Goal: Task Accomplishment & Management: Use online tool/utility

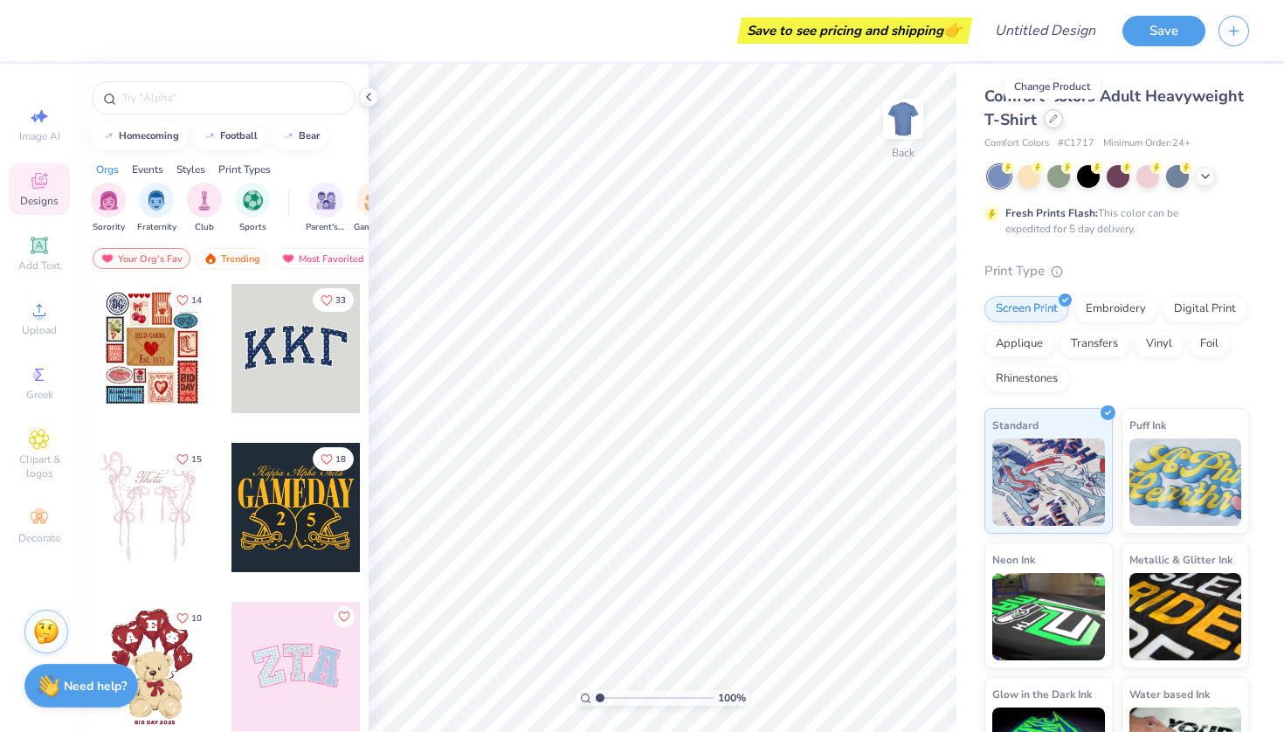
click at [1049, 118] on icon at bounding box center [1053, 118] width 9 height 9
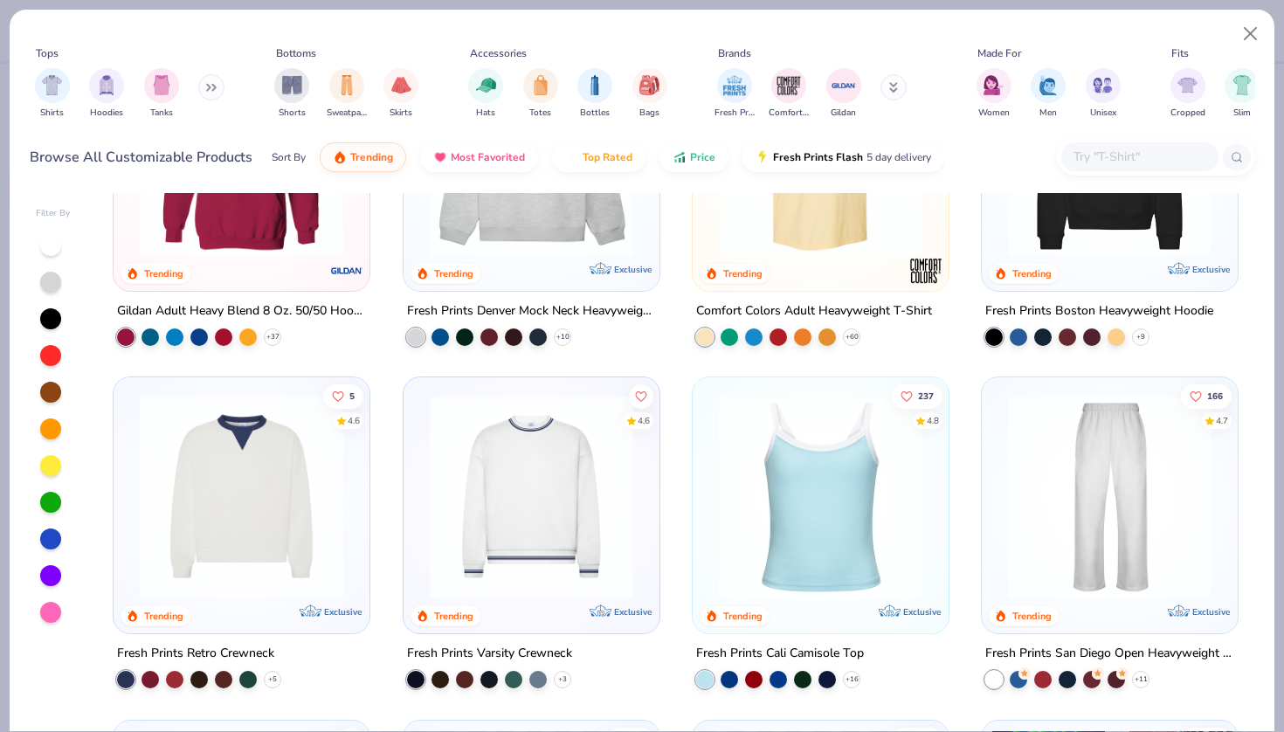
scroll to position [165, 0]
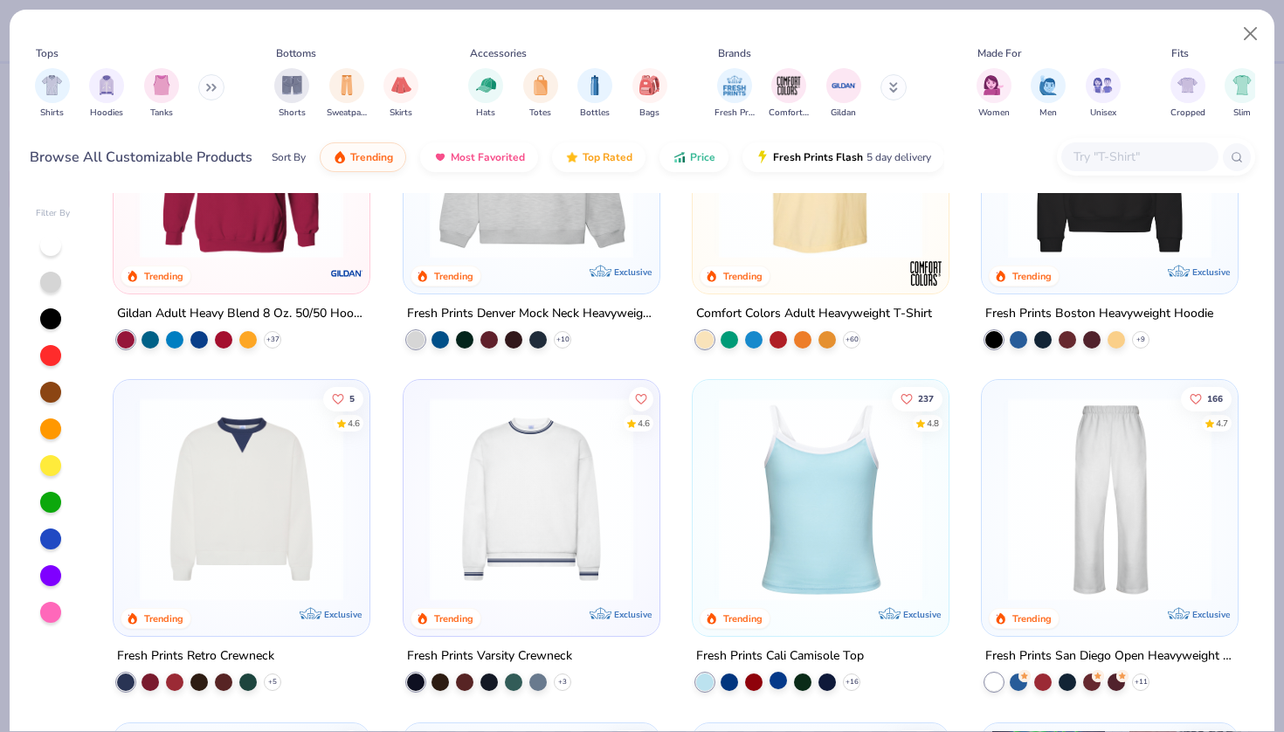
click at [782, 677] on div at bounding box center [778, 680] width 17 height 17
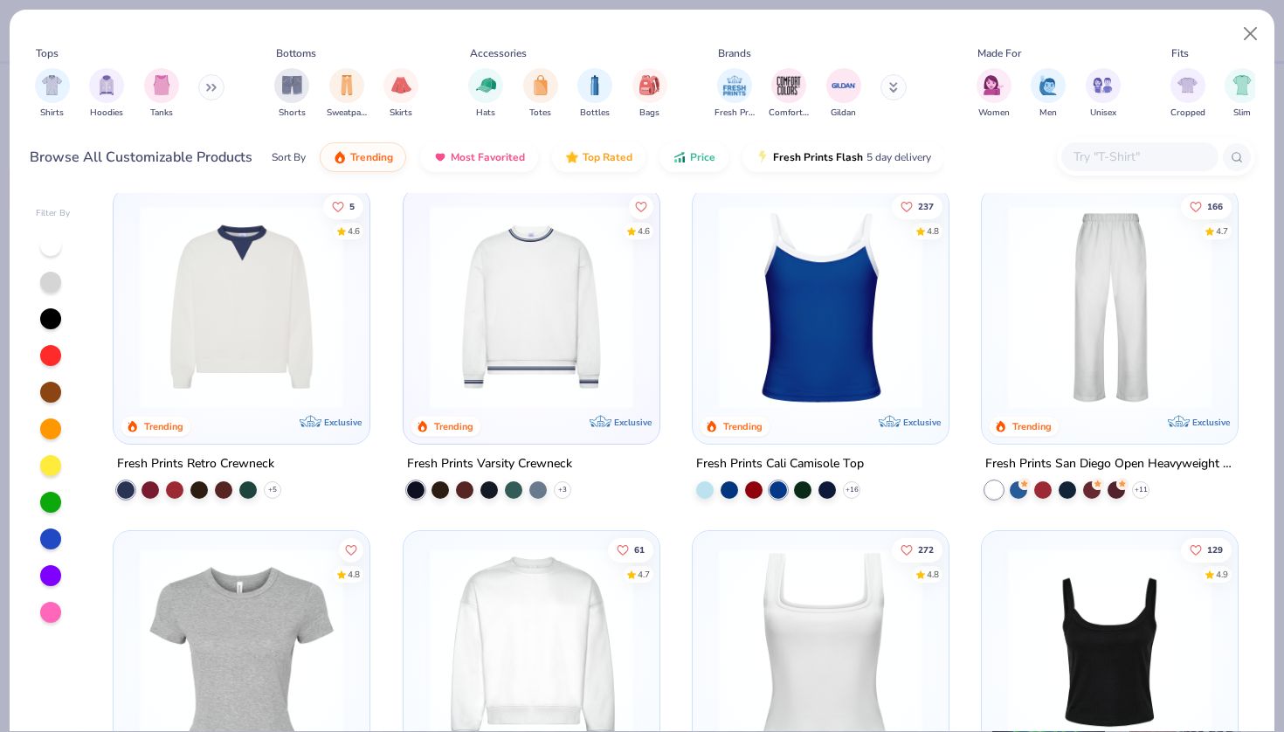
scroll to position [363, 0]
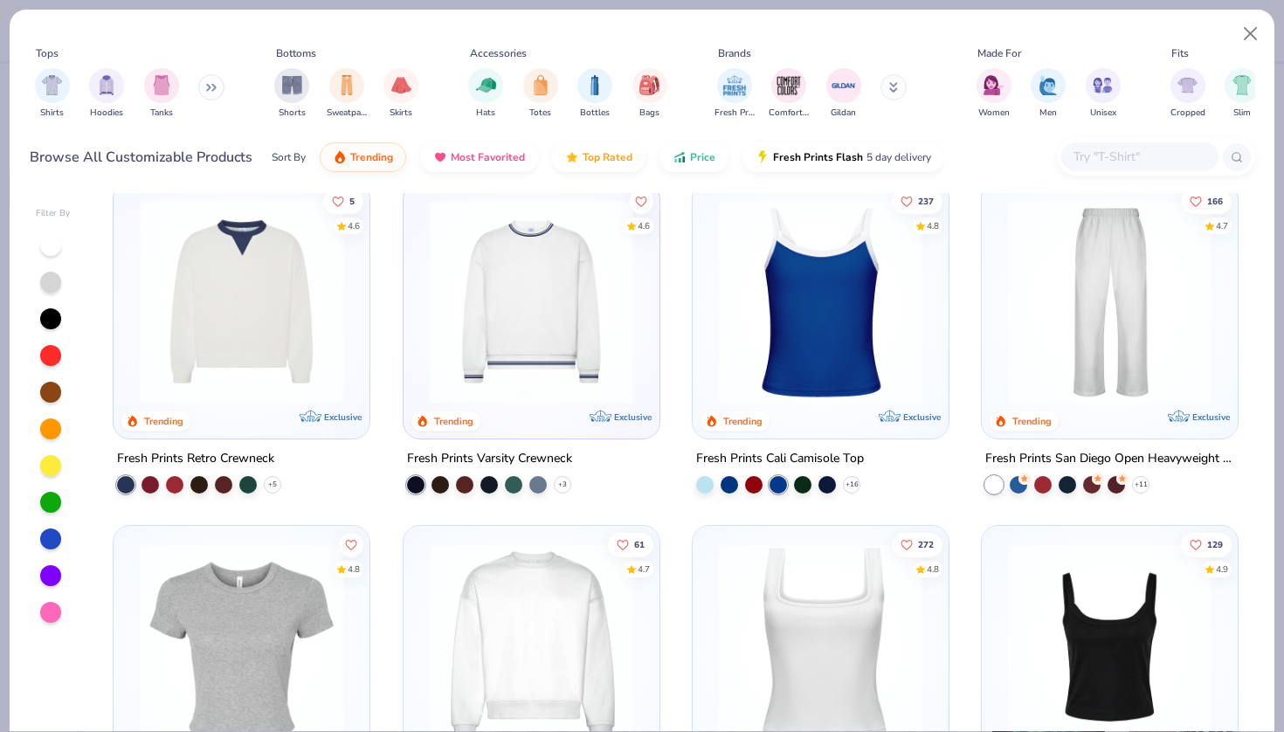
click at [807, 364] on img at bounding box center [820, 302] width 221 height 204
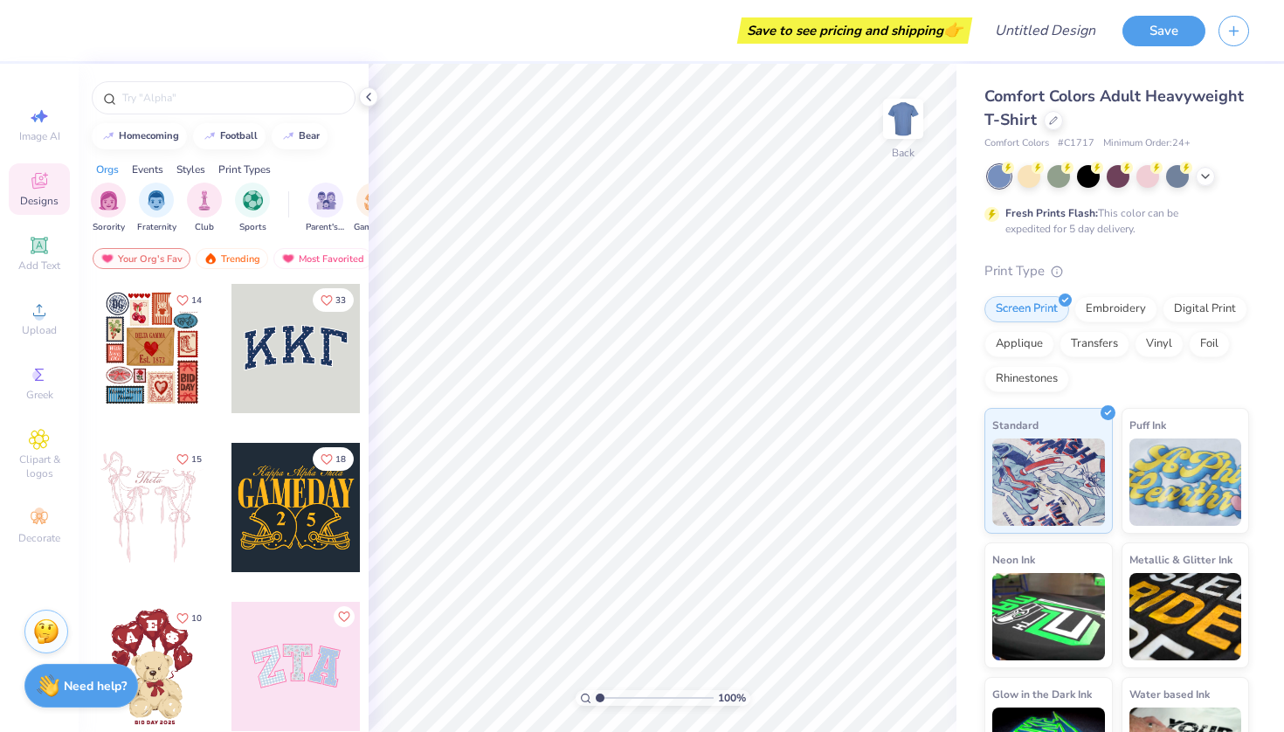
click at [1127, 96] on span "Comfort Colors Adult Heavyweight T-Shirt" at bounding box center [1114, 108] width 259 height 45
click at [1050, 121] on icon at bounding box center [1053, 118] width 7 height 7
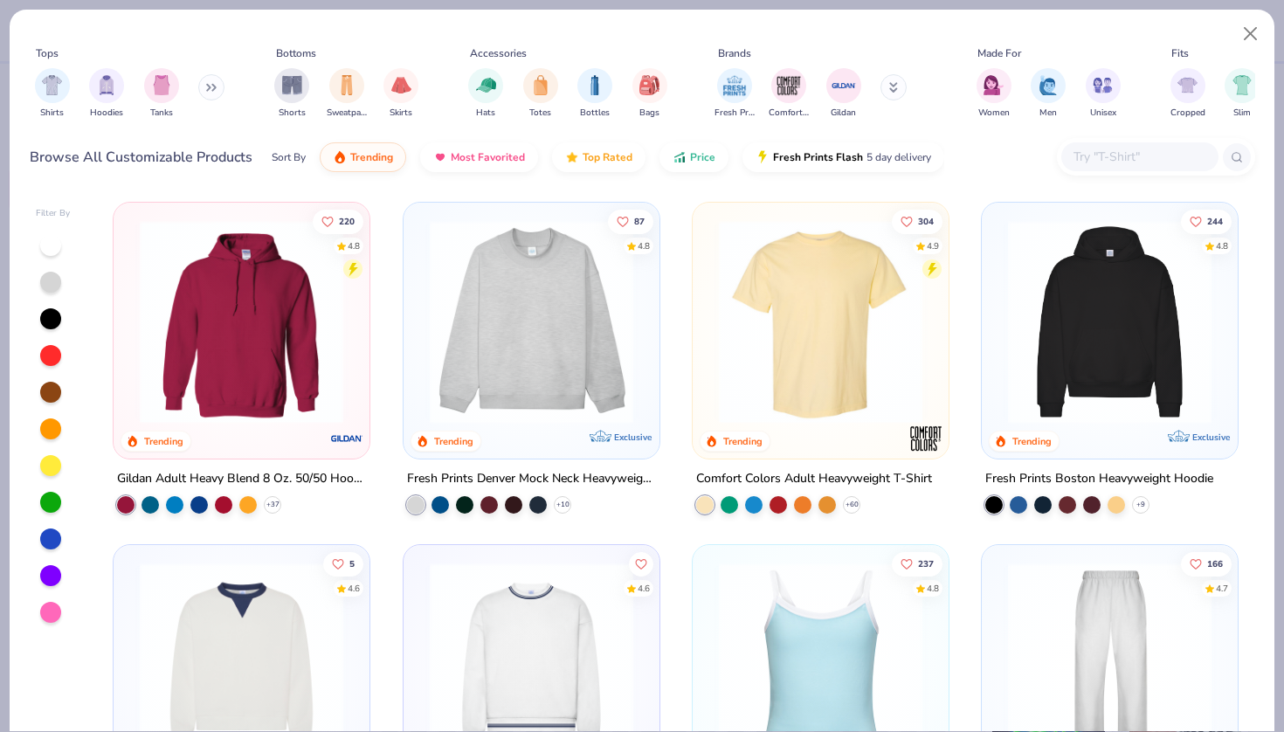
click at [1063, 338] on img at bounding box center [1109, 322] width 221 height 204
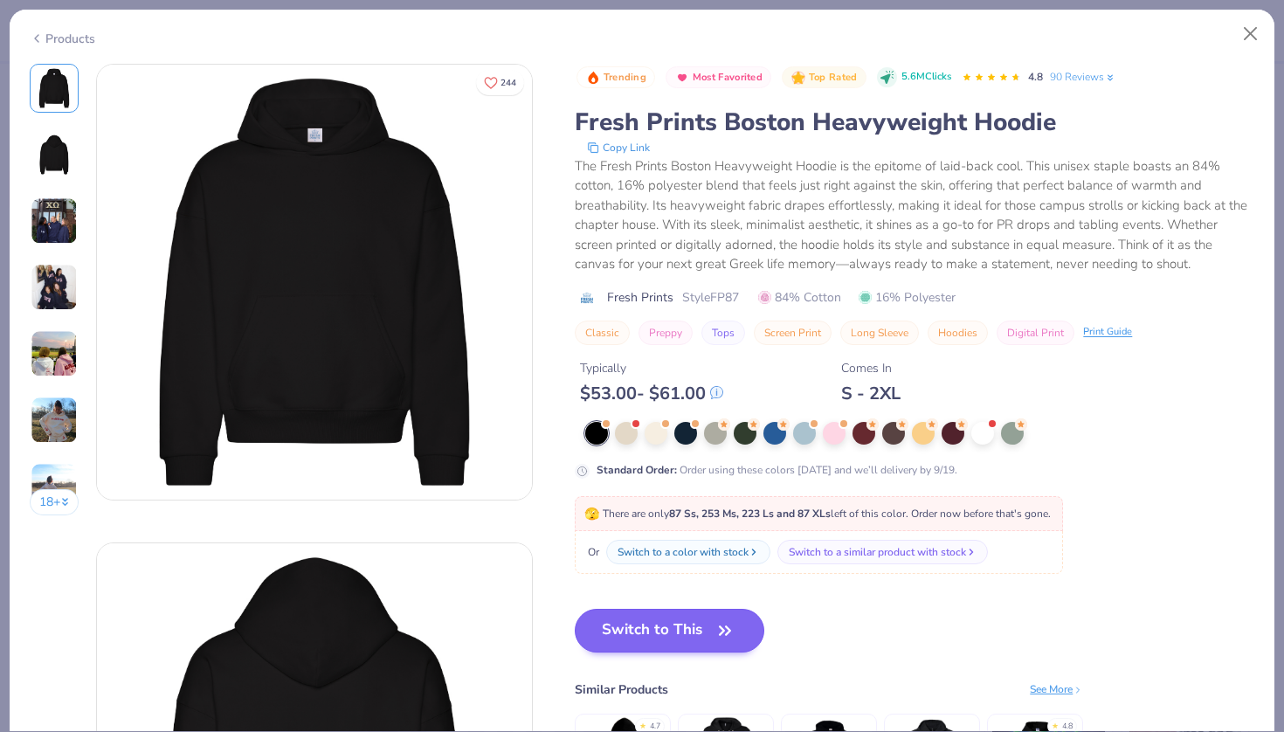
click at [730, 619] on icon "button" at bounding box center [725, 631] width 24 height 24
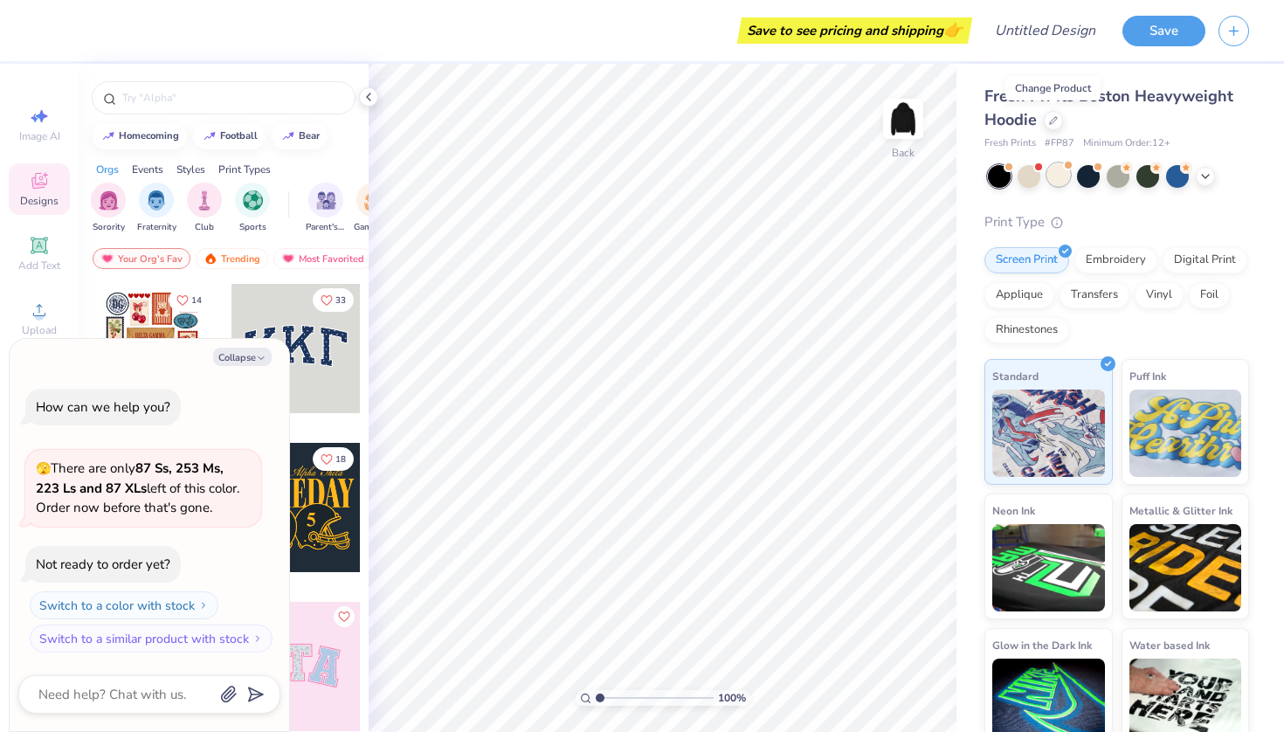
click at [1061, 181] on div at bounding box center [1059, 174] width 23 height 23
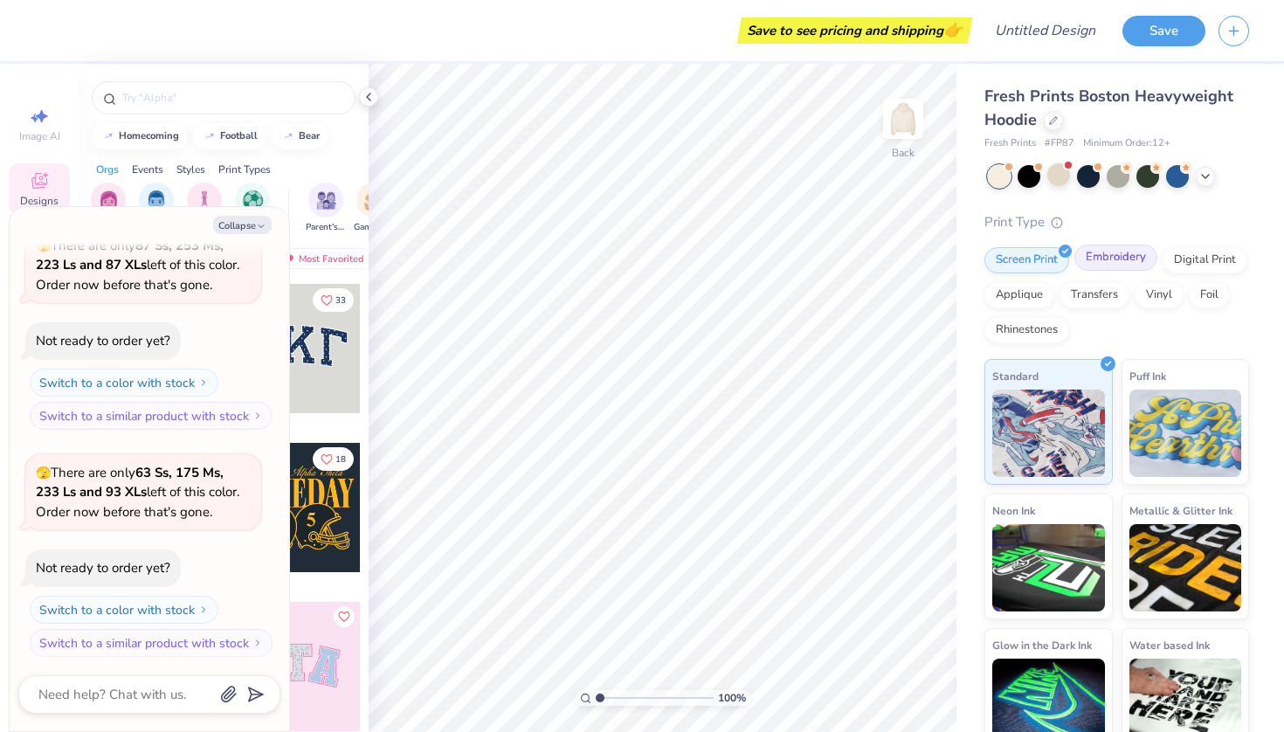
click at [1124, 260] on div "Embroidery" at bounding box center [1116, 258] width 83 height 26
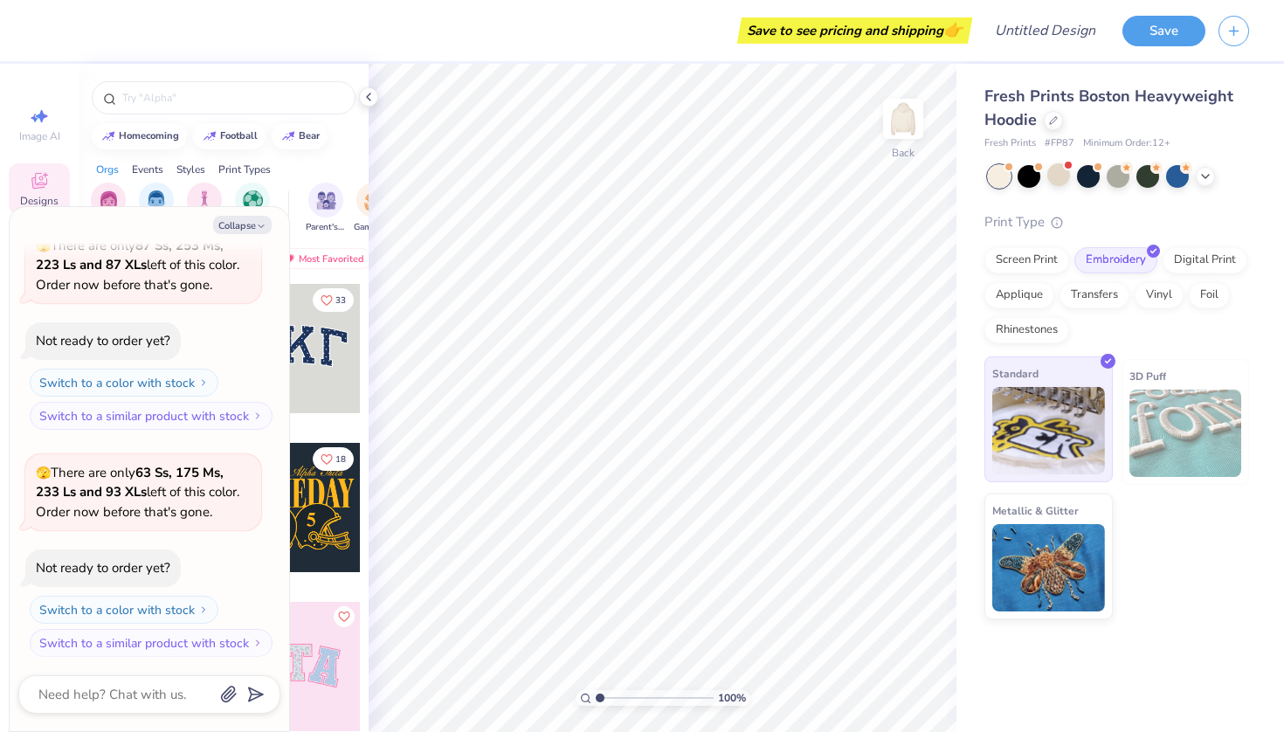
click at [1073, 431] on img at bounding box center [1048, 430] width 113 height 87
click at [263, 226] on polyline "button" at bounding box center [261, 226] width 5 height 3
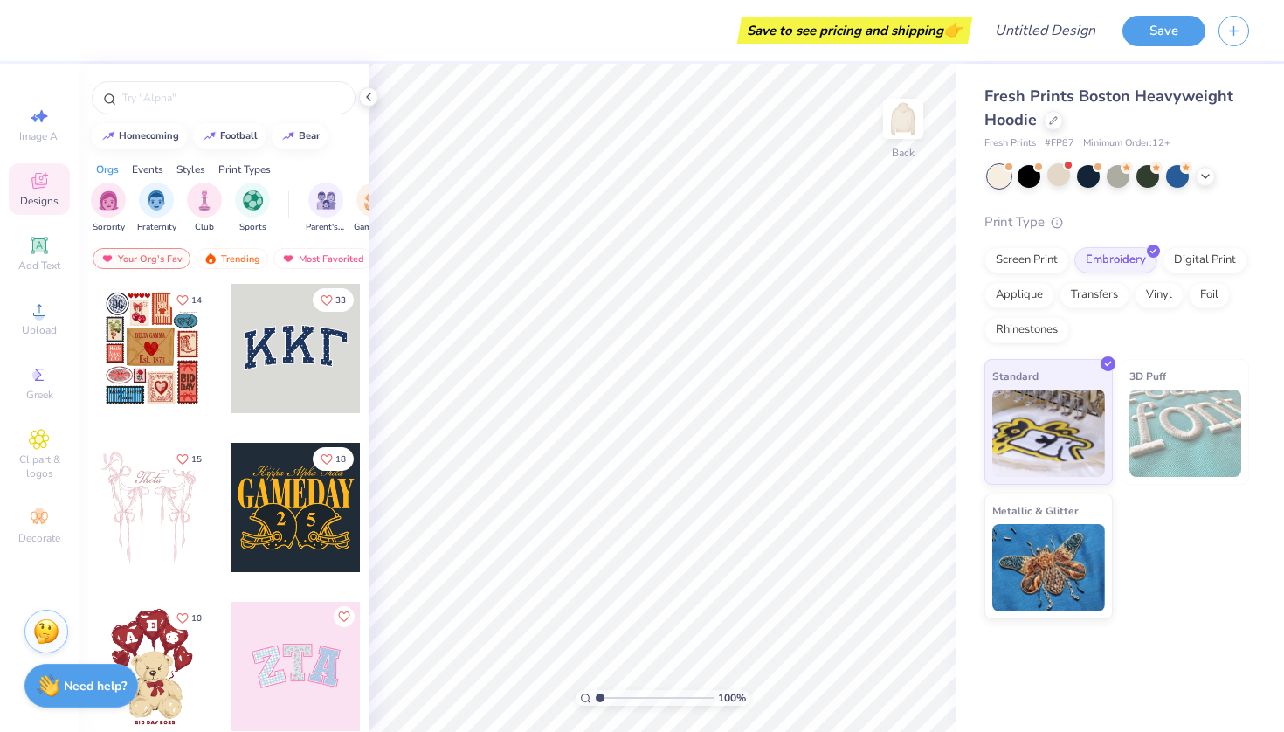
type textarea "x"
click at [114, 201] on img "filter for Sorority" at bounding box center [109, 199] width 20 height 20
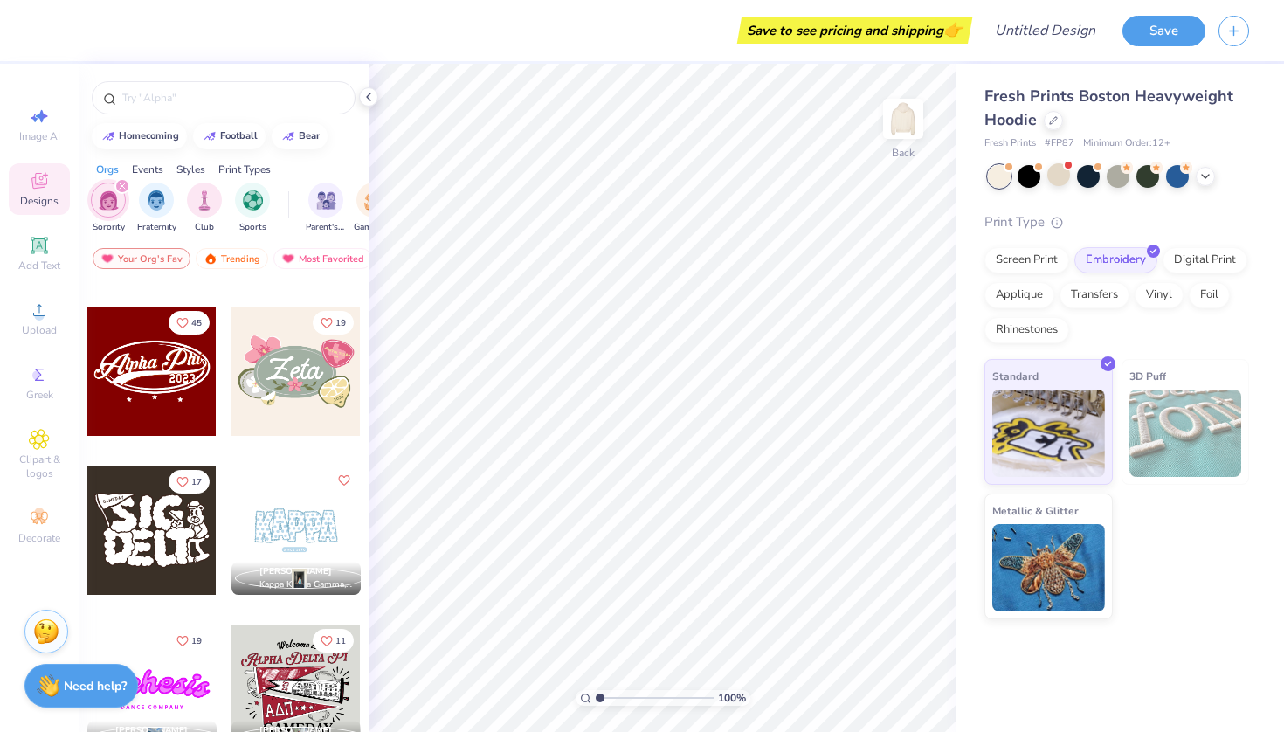
scroll to position [767, 0]
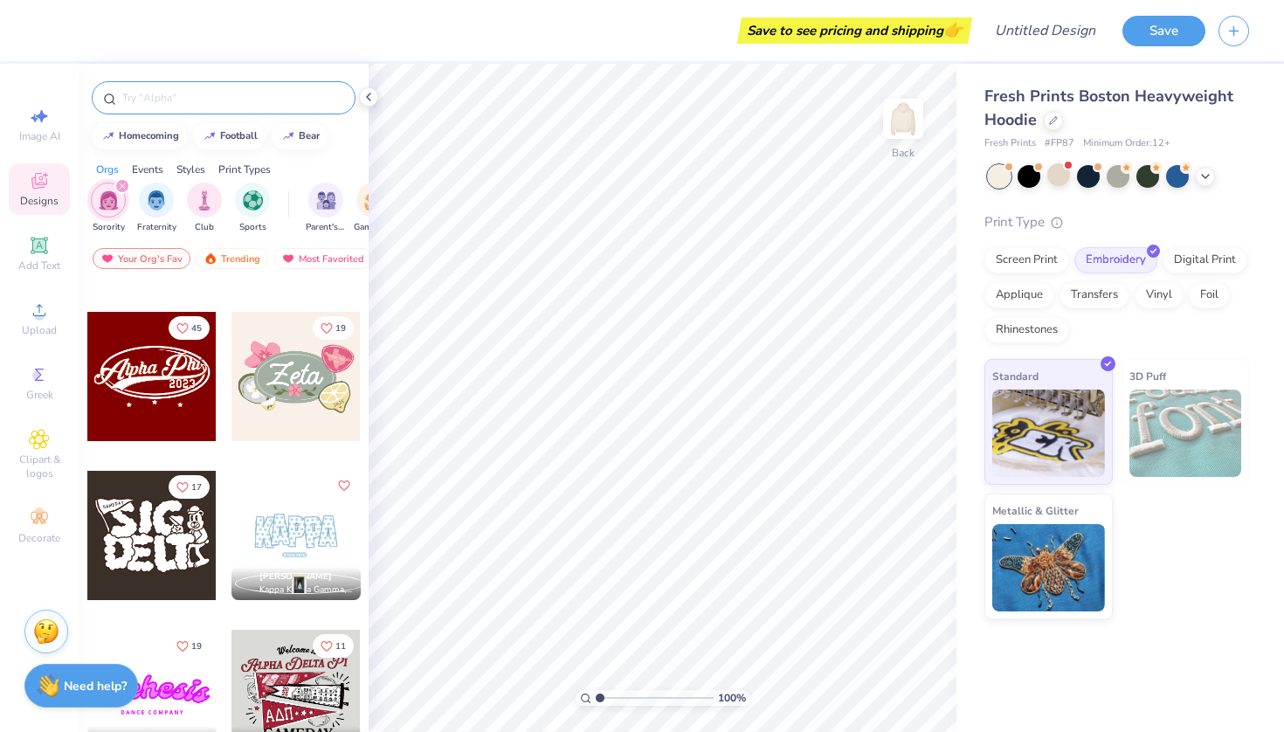
click at [242, 93] on input "text" at bounding box center [233, 97] width 224 height 17
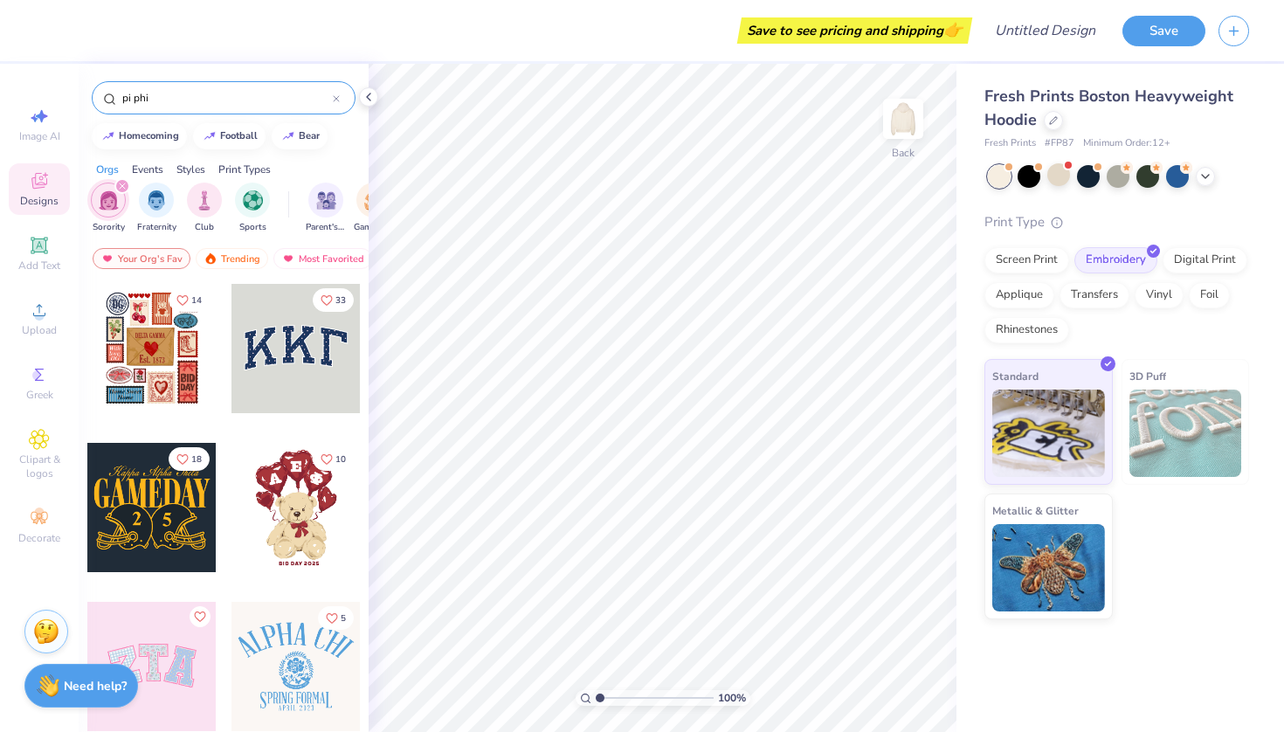
type input "pi phi"
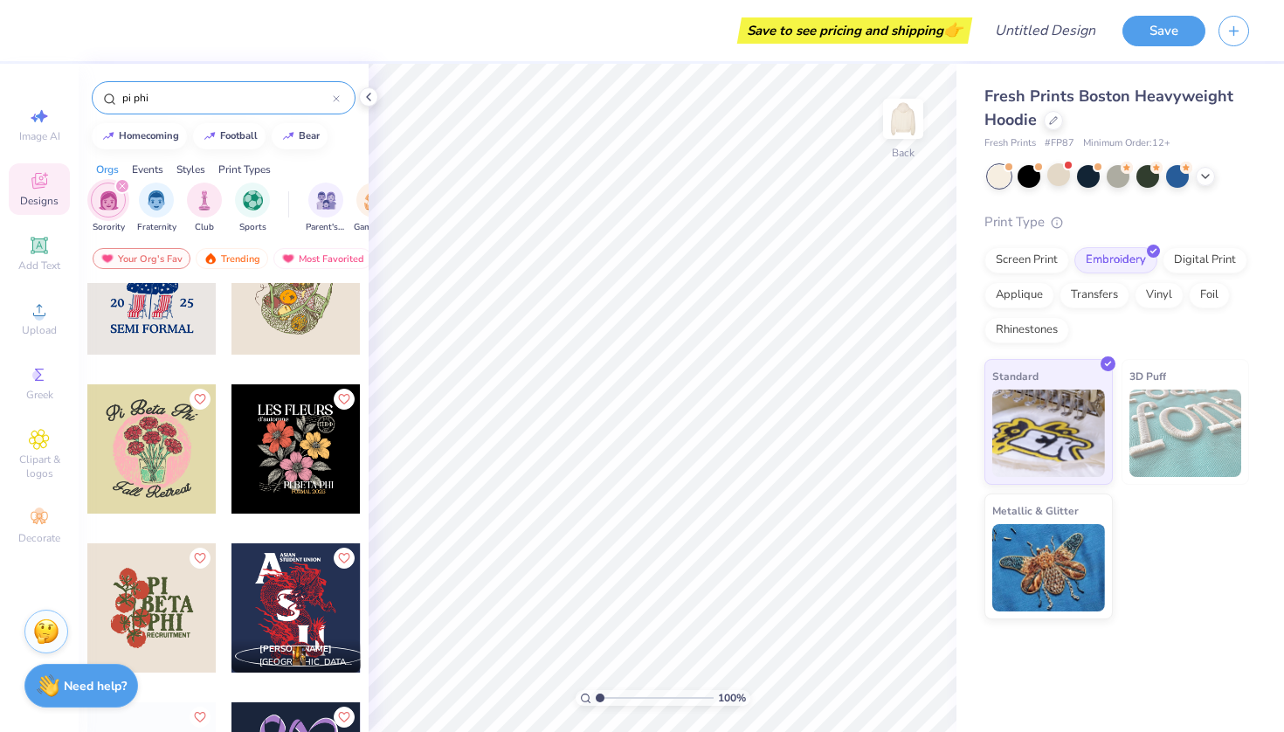
scroll to position [535, 0]
click at [47, 374] on icon at bounding box center [39, 374] width 21 height 21
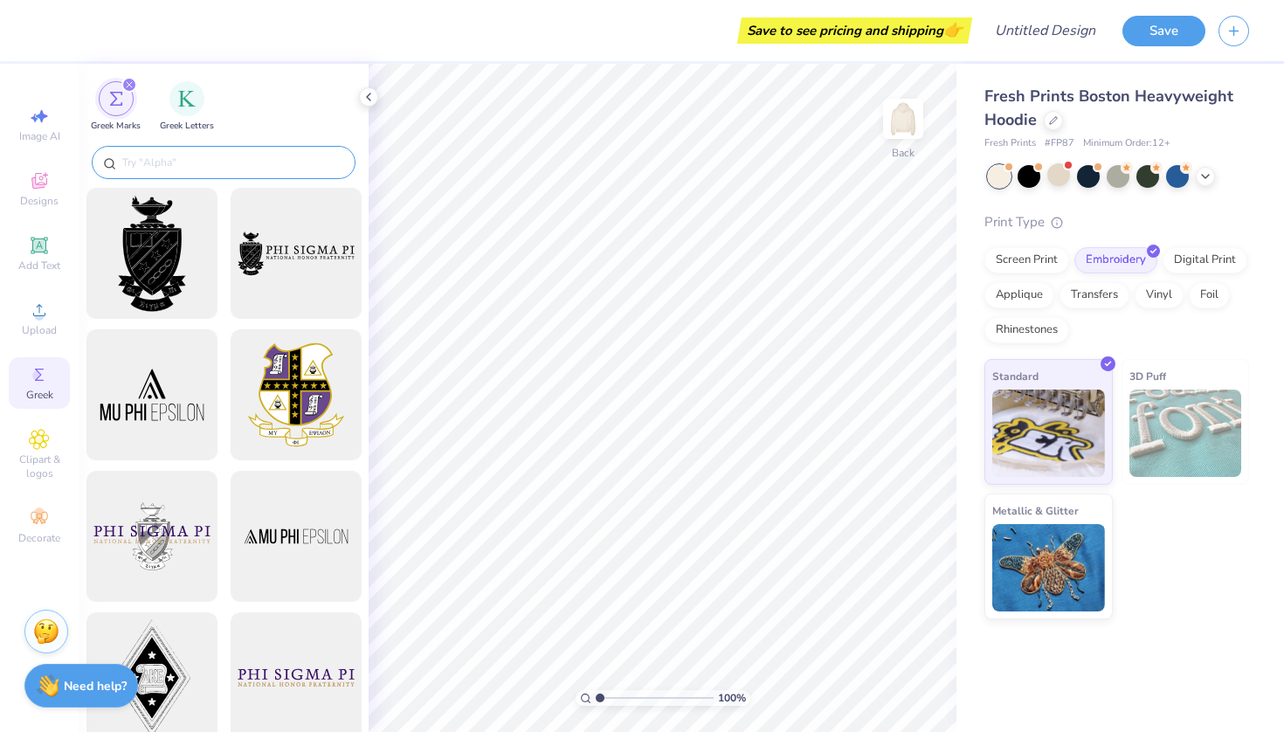
click at [242, 155] on input "text" at bounding box center [233, 162] width 224 height 17
click at [194, 104] on img "filter for Greek Letters" at bounding box center [186, 96] width 17 height 17
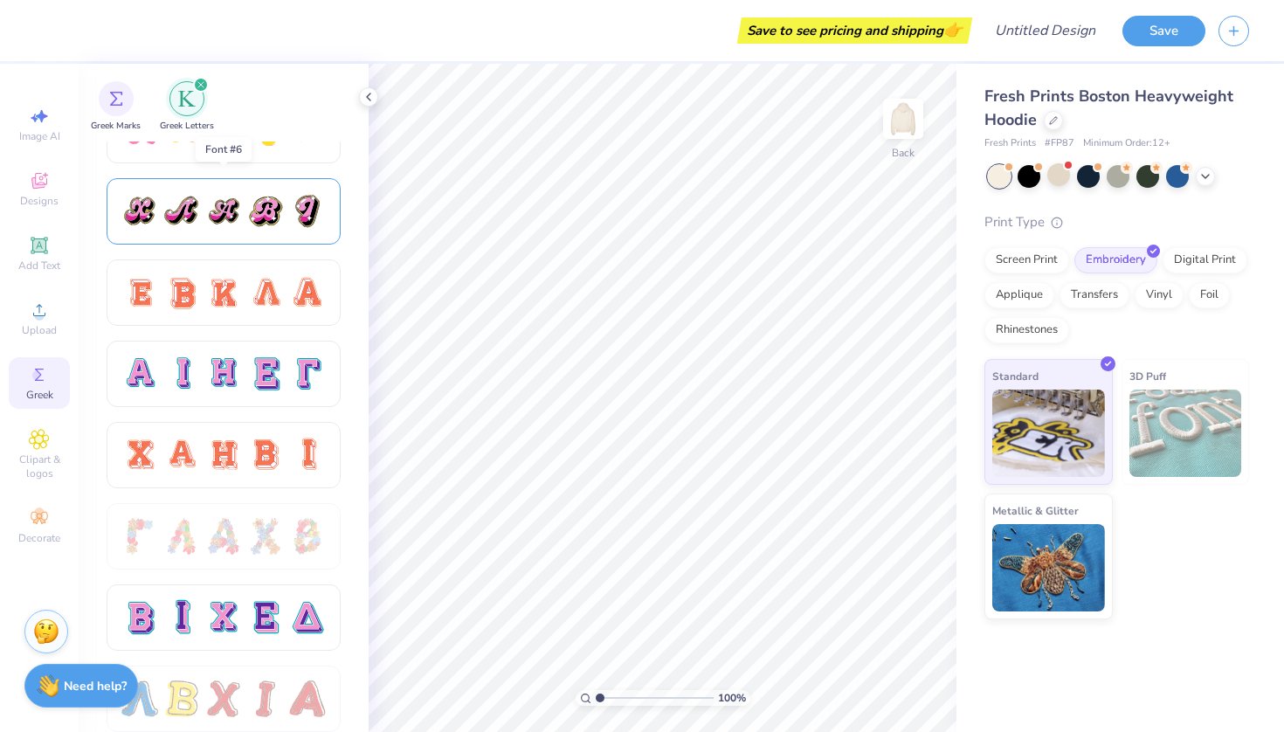
scroll to position [1029, 0]
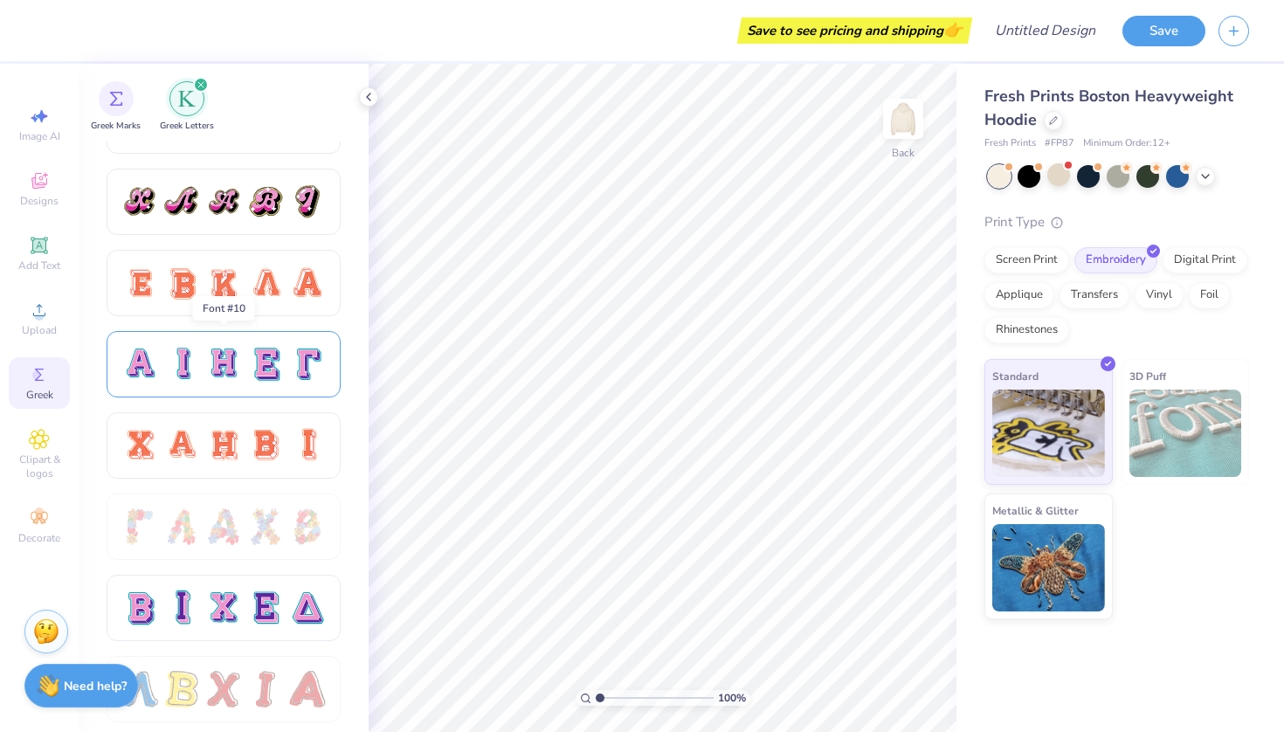
click at [225, 366] on div at bounding box center [223, 364] width 37 height 37
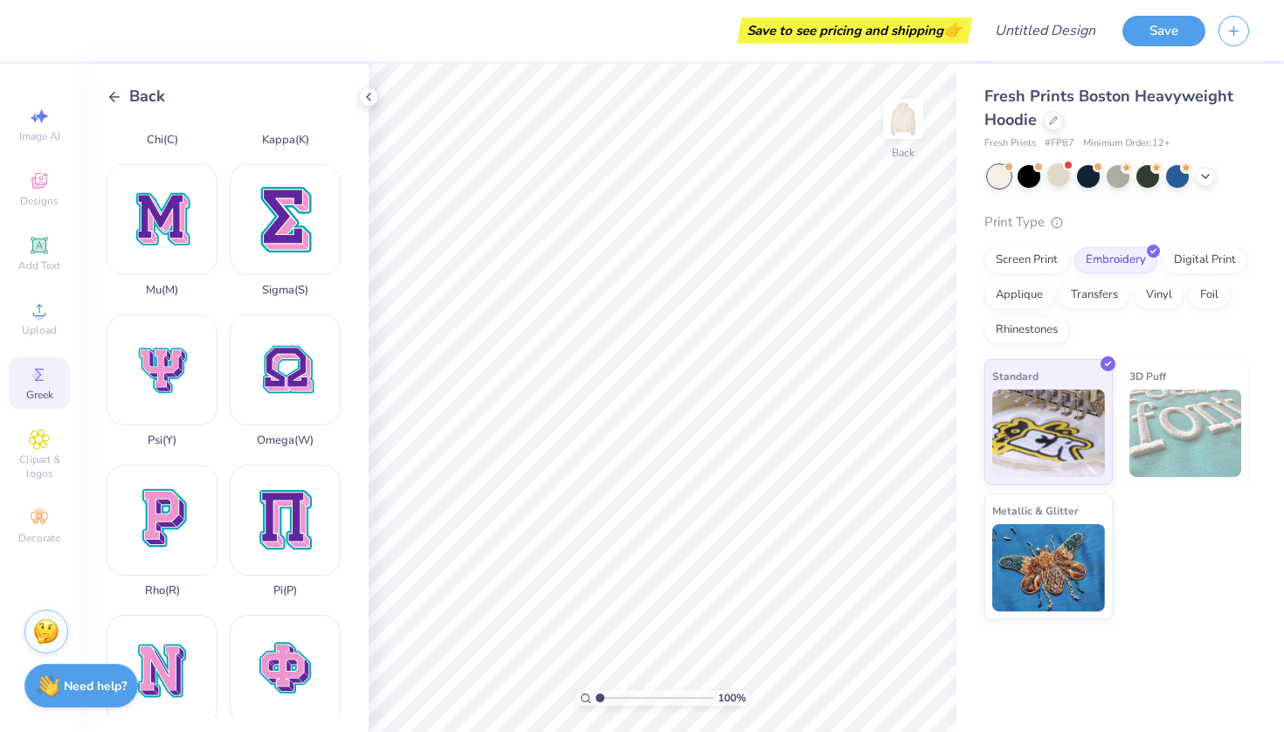
scroll to position [770, 0]
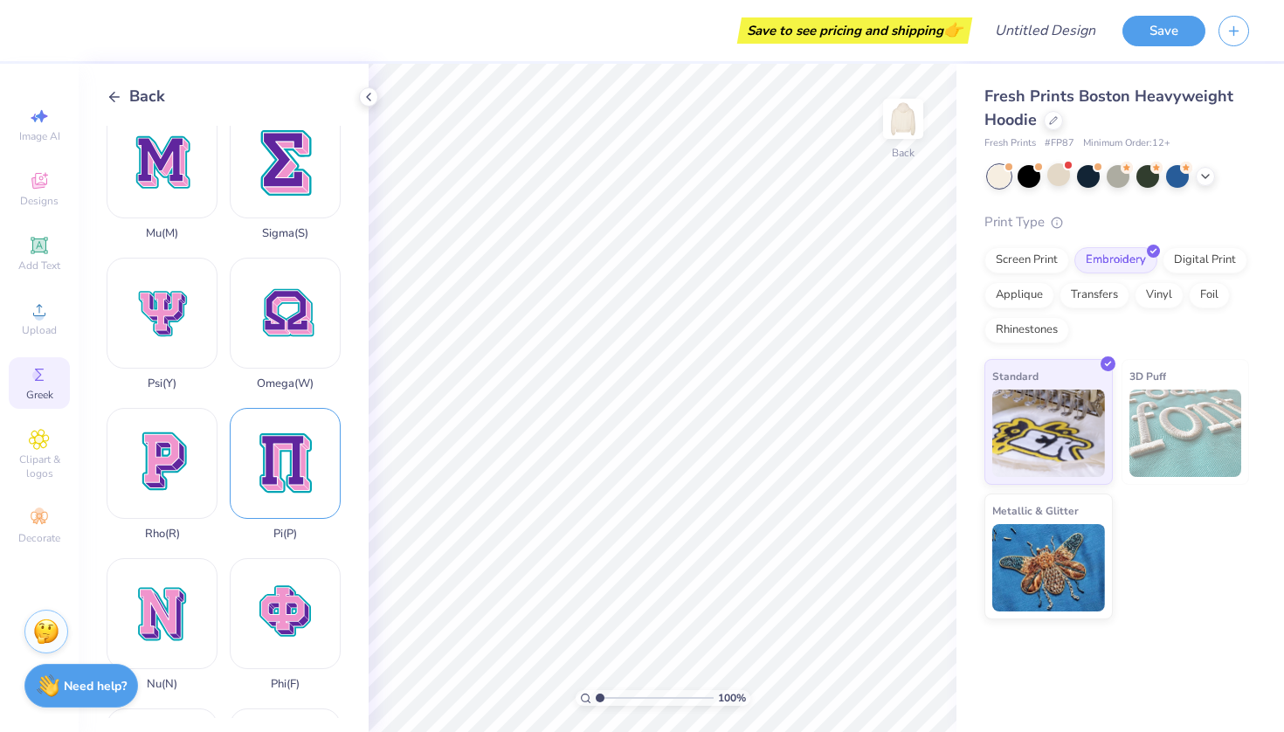
click at [296, 472] on div "Pi ( P )" at bounding box center [285, 474] width 111 height 133
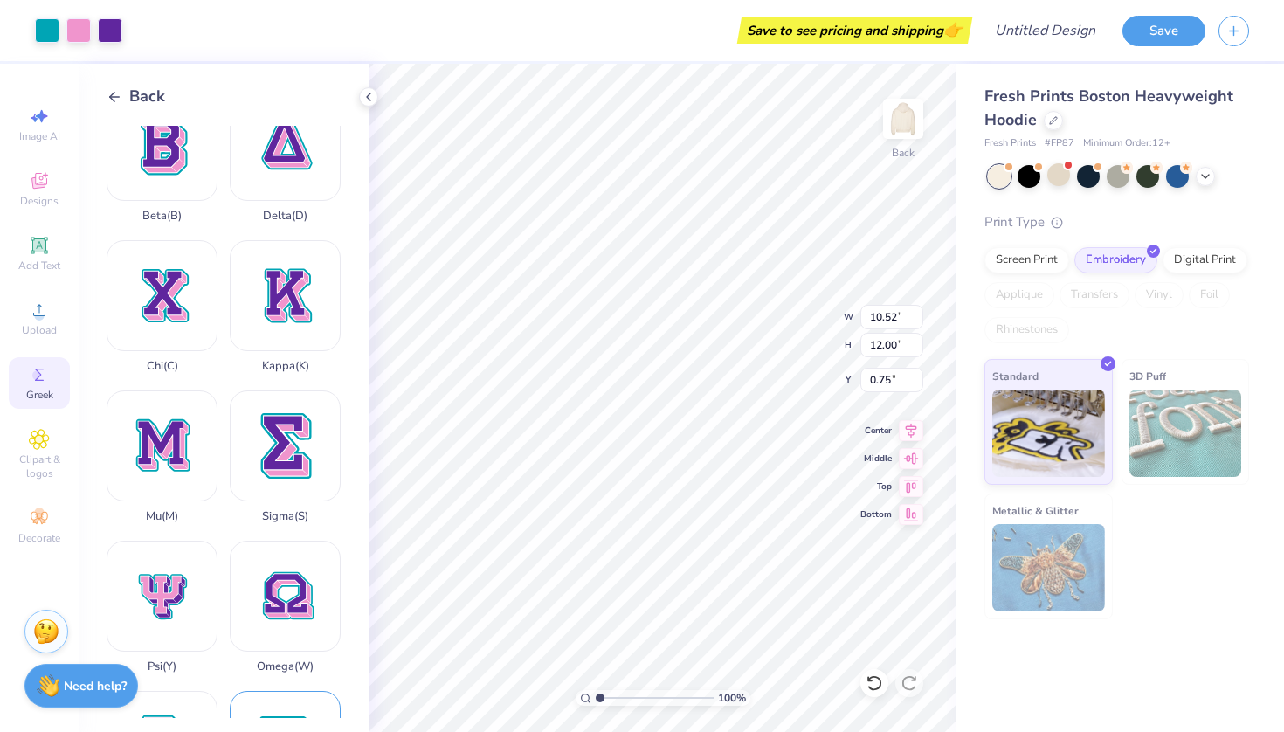
scroll to position [456, 0]
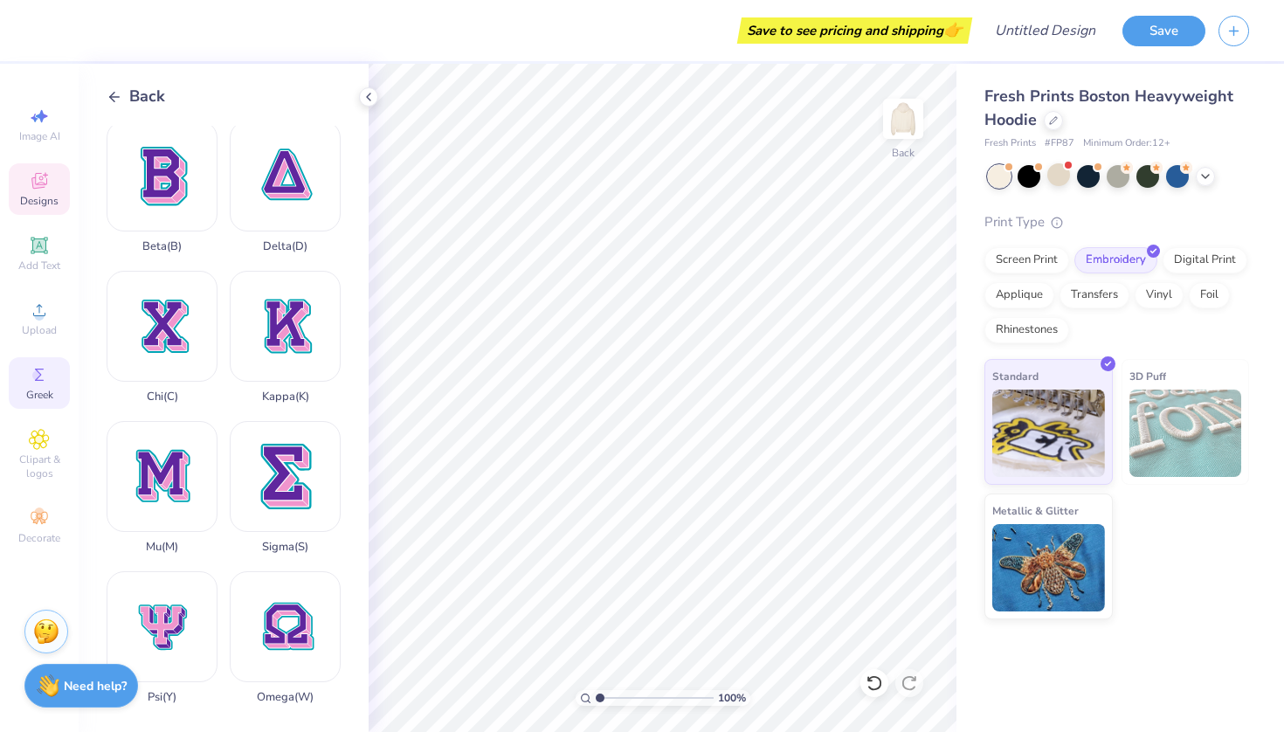
click at [39, 182] on icon at bounding box center [39, 180] width 21 height 21
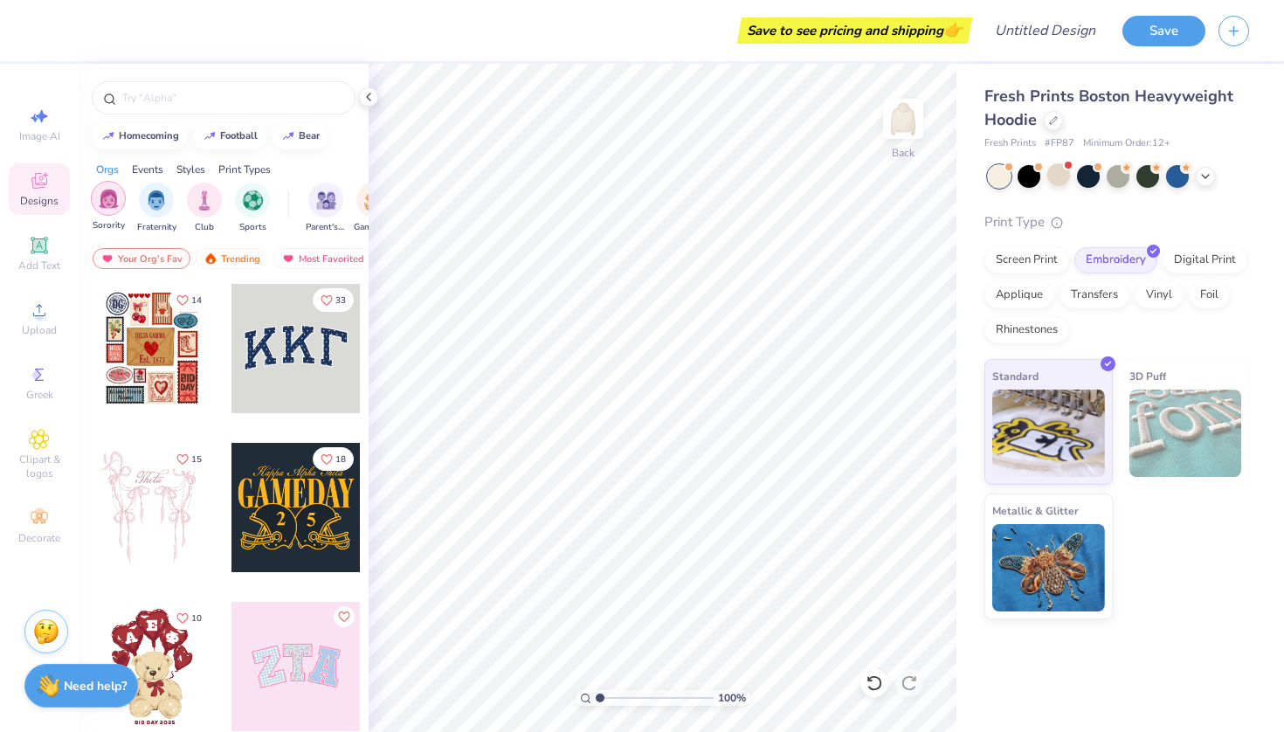
click at [116, 210] on div "filter for Sorority" at bounding box center [108, 198] width 35 height 35
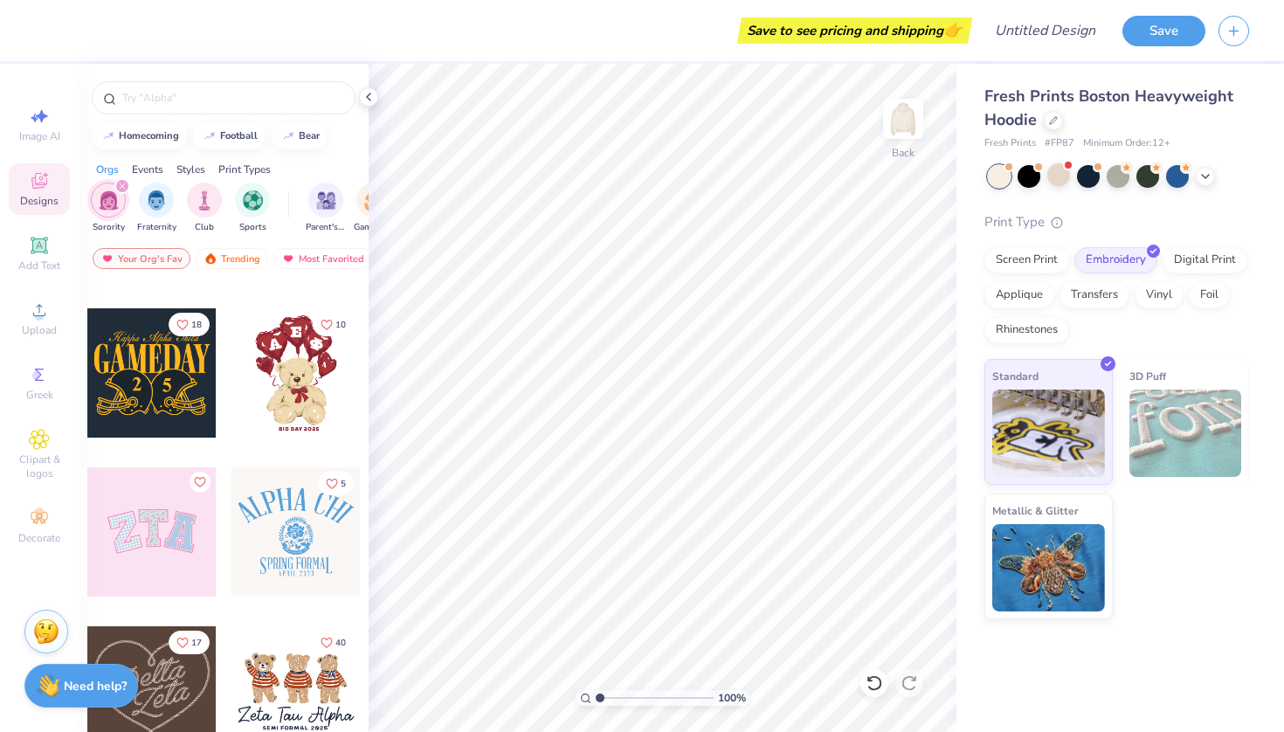
scroll to position [140, 0]
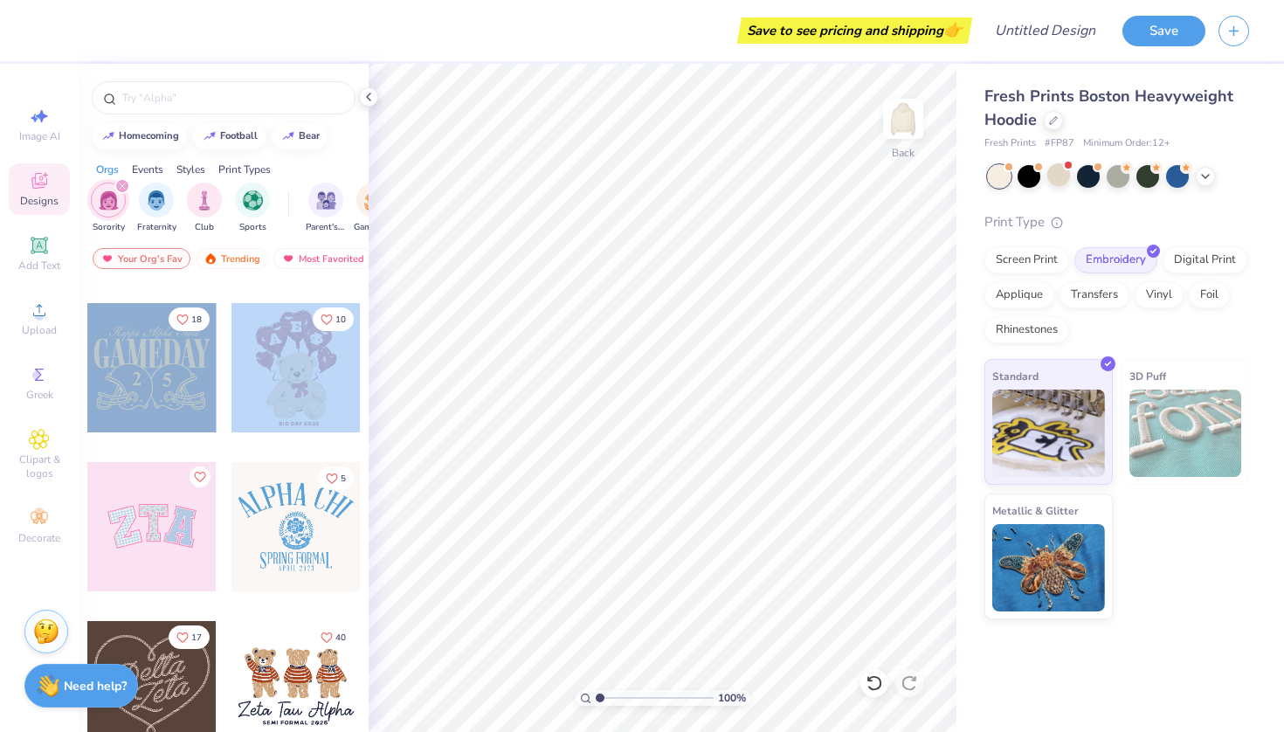
click at [285, 390] on div "14 33 18 10 5 17 40 14 7 45 19" at bounding box center [224, 540] width 290 height 514
click at [287, 380] on div at bounding box center [296, 367] width 129 height 129
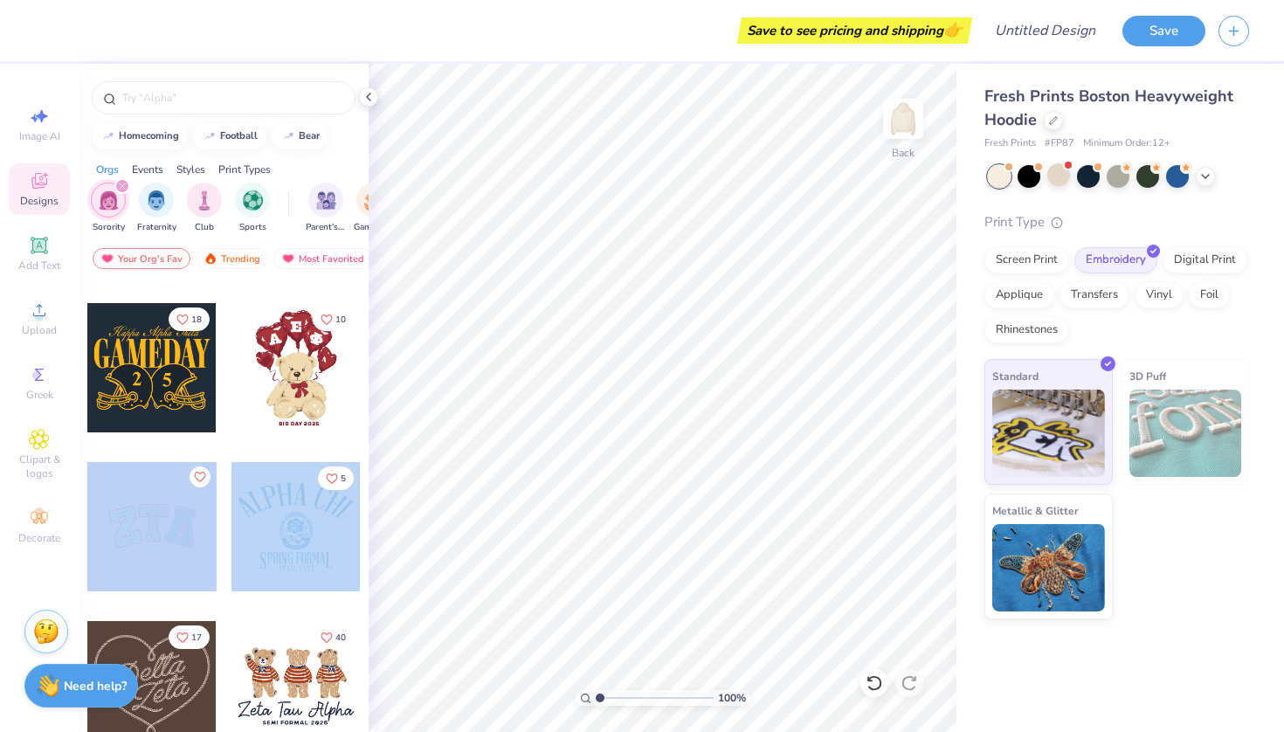
drag, startPoint x: 298, startPoint y: 354, endPoint x: 344, endPoint y: 562, distance: 213.0
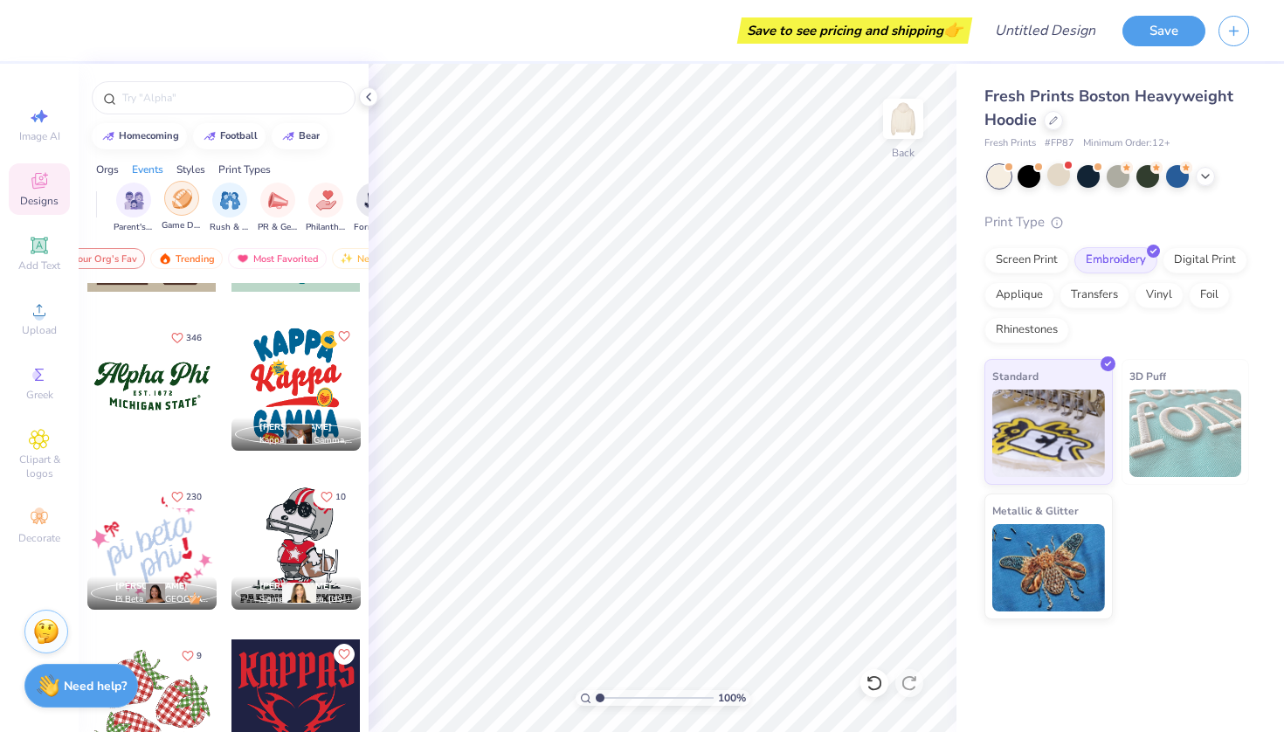
scroll to position [0, 223]
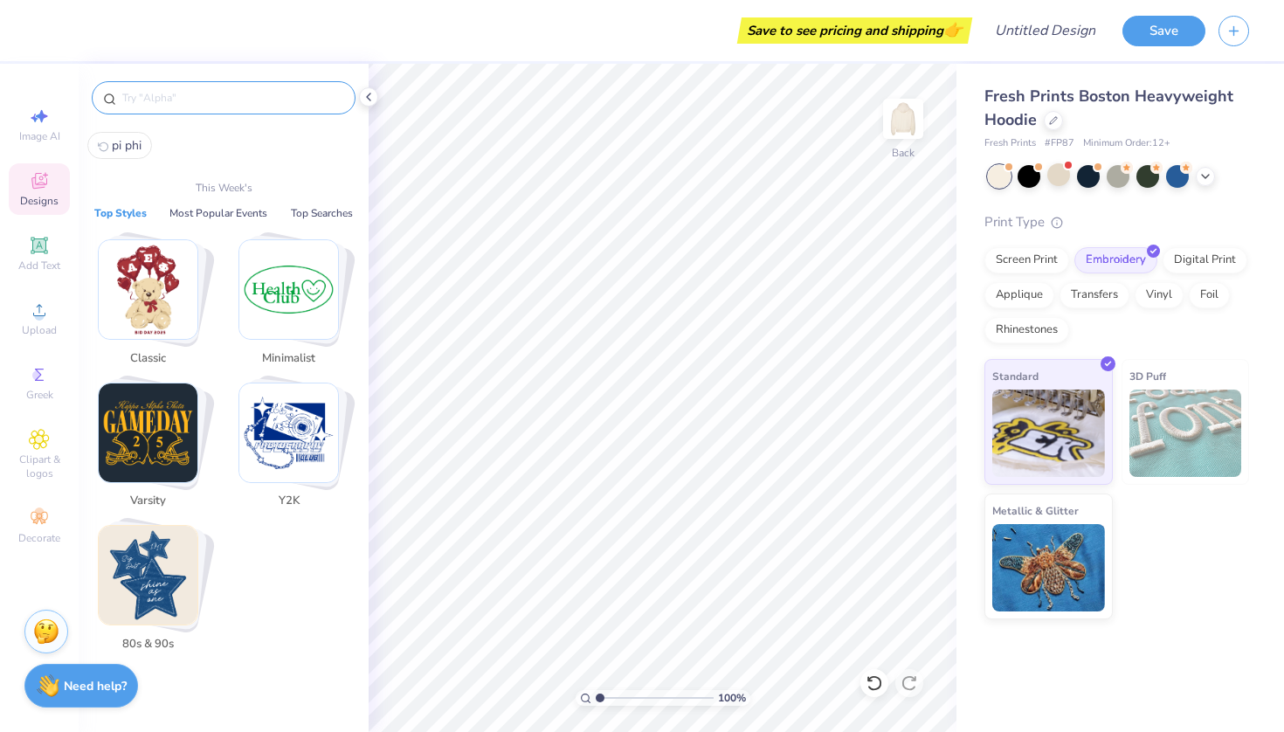
click at [255, 104] on input "text" at bounding box center [233, 97] width 224 height 17
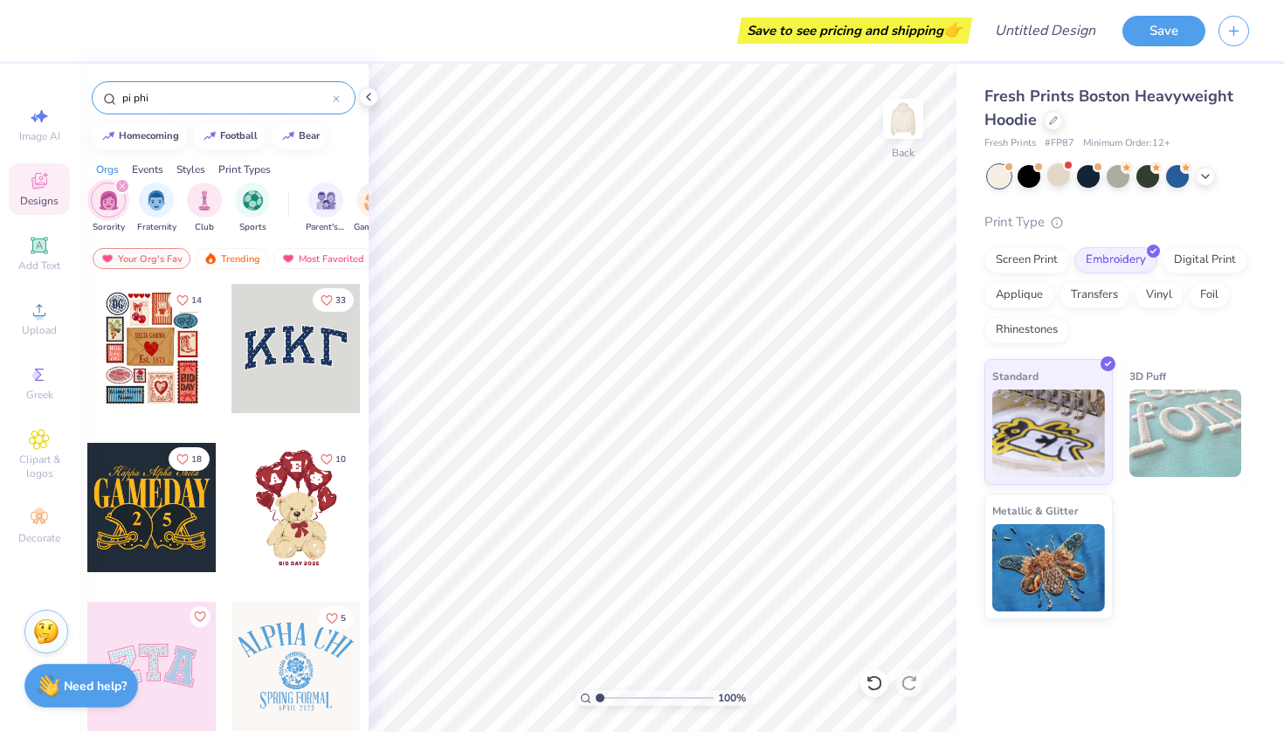
type input "pi phi"
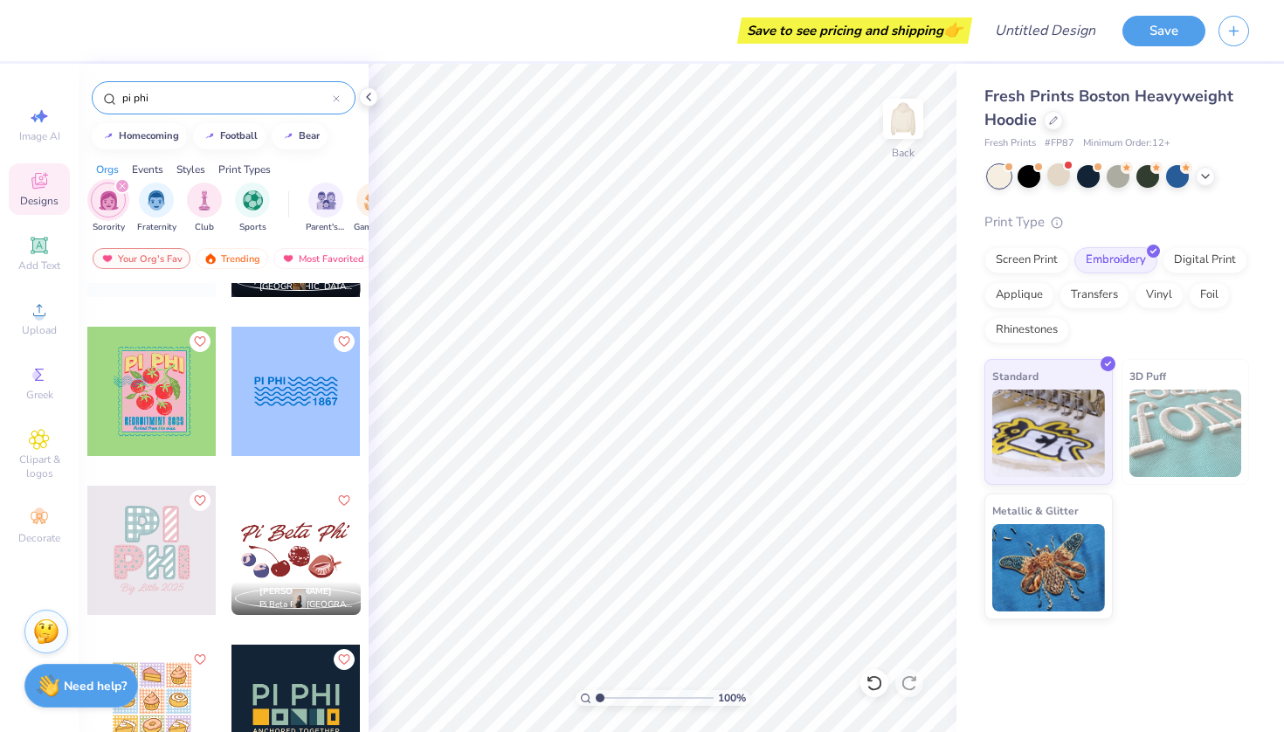
scroll to position [1069, 0]
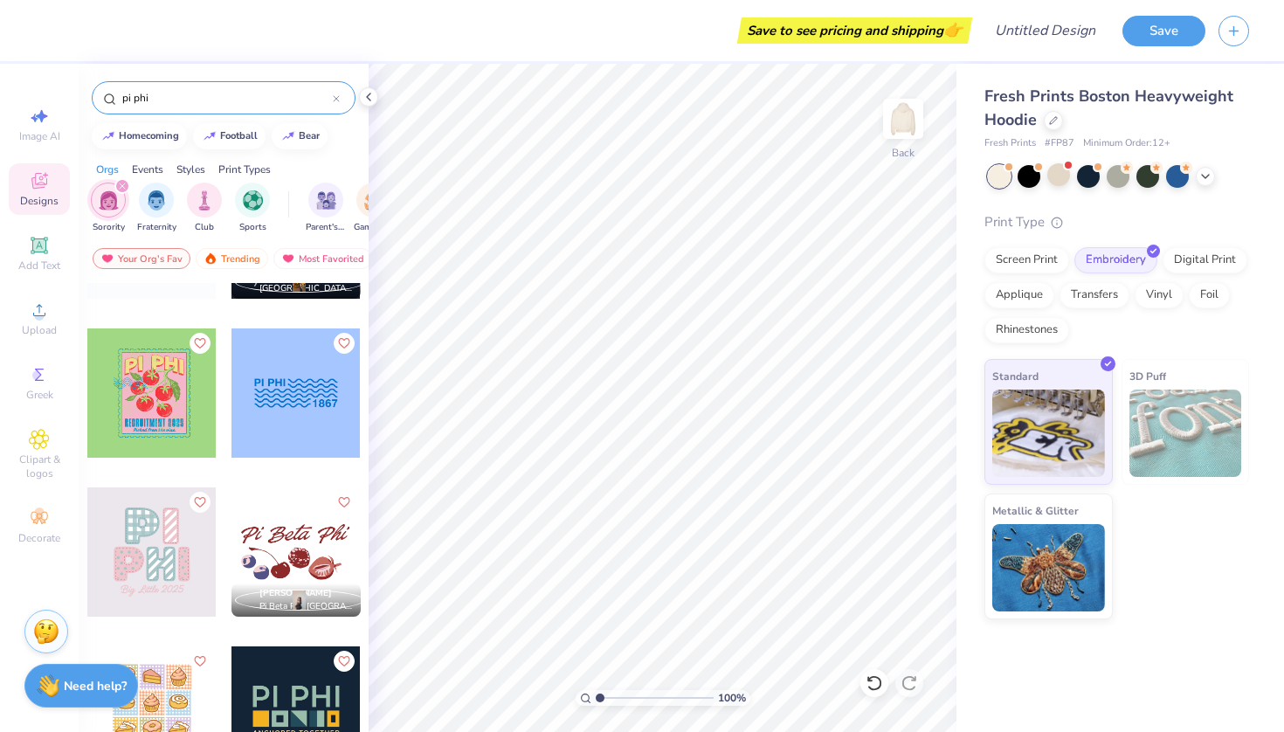
click at [157, 566] on div at bounding box center [151, 552] width 129 height 129
type input "11.71"
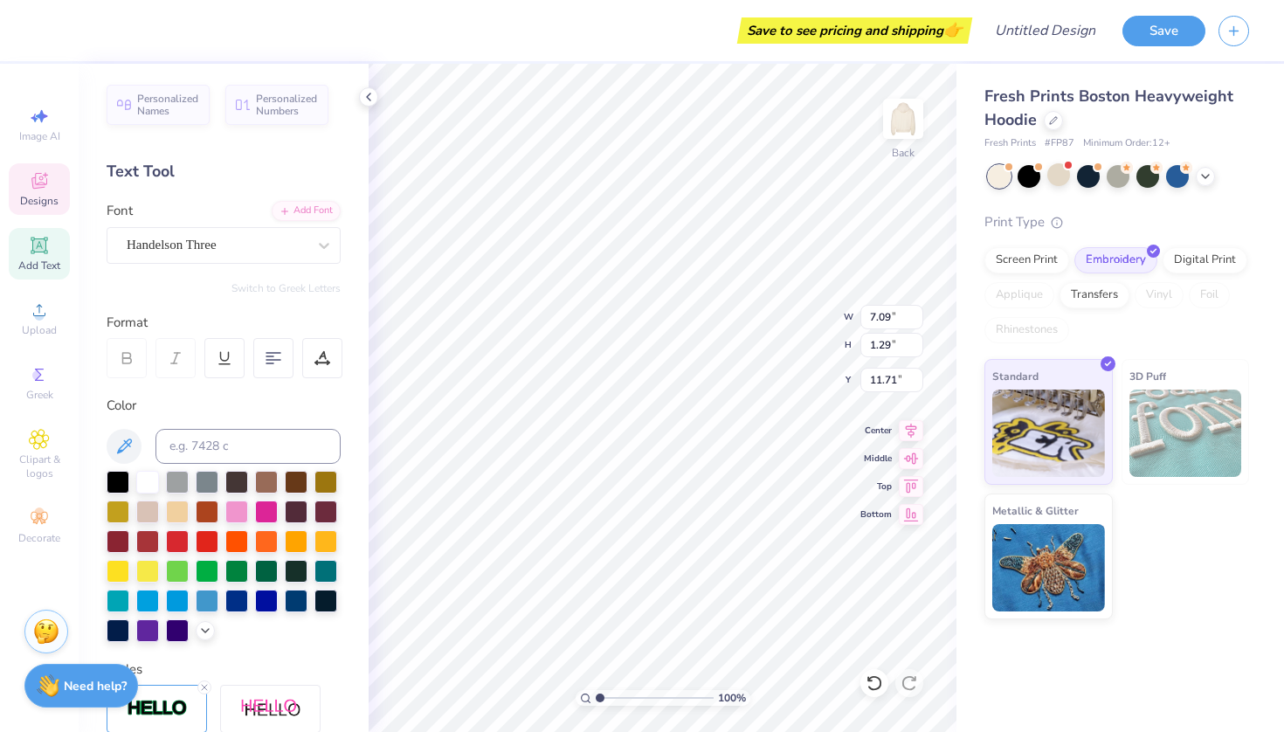
scroll to position [0, 0]
type input "5.30"
type input "7.04"
type input "8.01"
click at [909, 481] on icon at bounding box center [911, 483] width 15 height 13
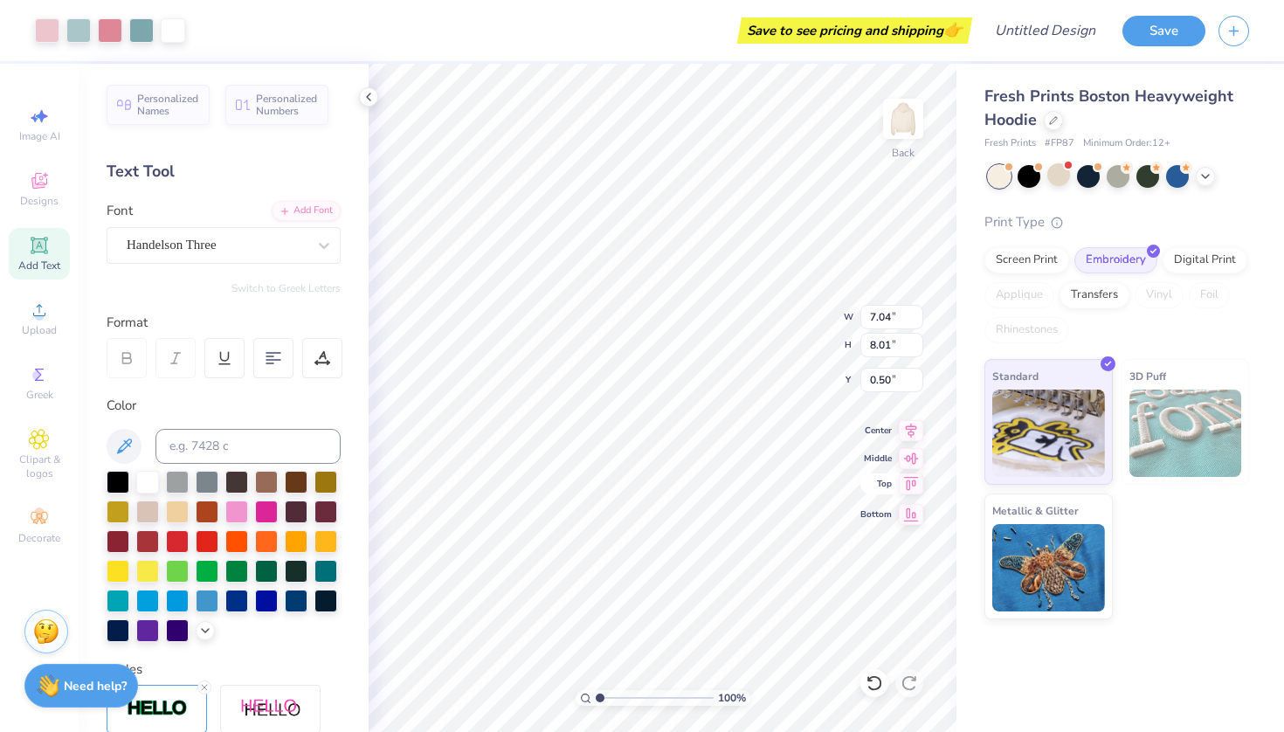
type input "3.25"
click at [797, 344] on div "100 % Back W 7.04 H 8.01 Y 3.25 Center Middle Top Bottom" at bounding box center [663, 398] width 588 height 668
click at [915, 481] on icon at bounding box center [911, 484] width 24 height 21
click at [916, 512] on icon at bounding box center [911, 511] width 24 height 21
type input "4.75"
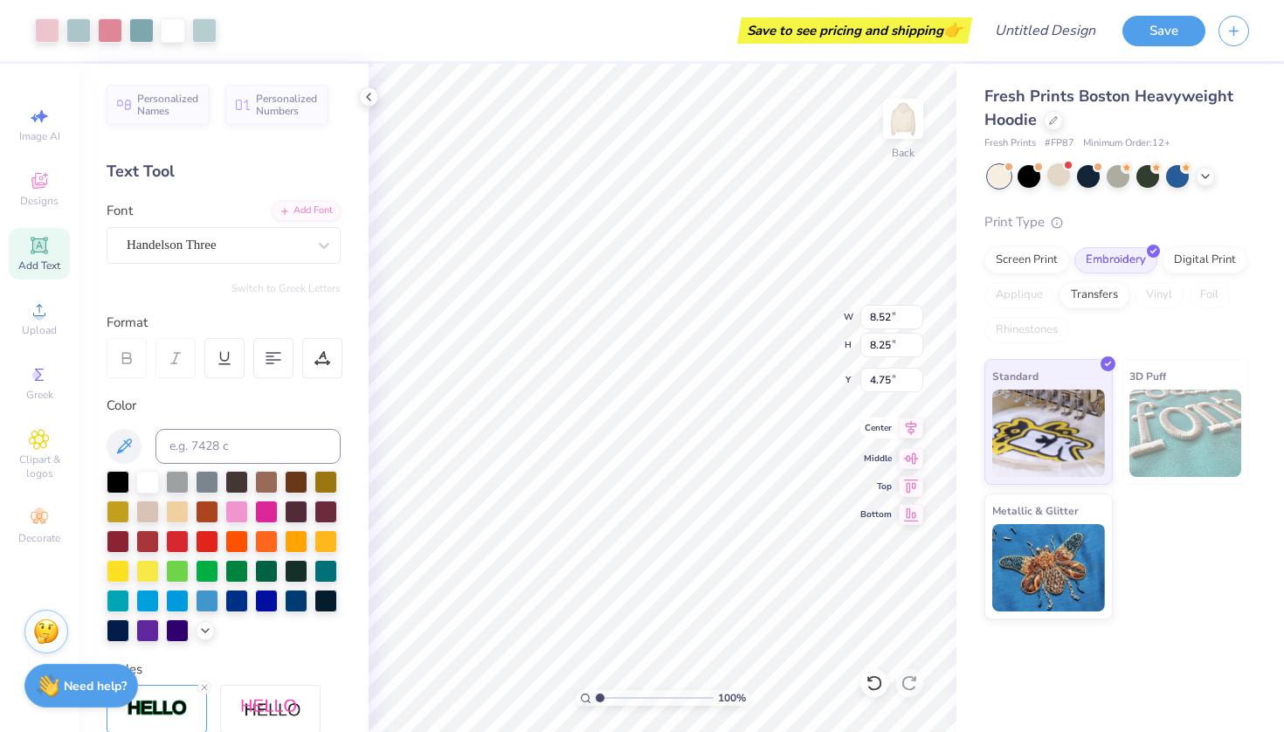
click at [914, 431] on icon at bounding box center [911, 428] width 11 height 15
click at [914, 432] on icon at bounding box center [911, 428] width 11 height 15
type input "4.23"
type input "4.10"
type input "2.29"
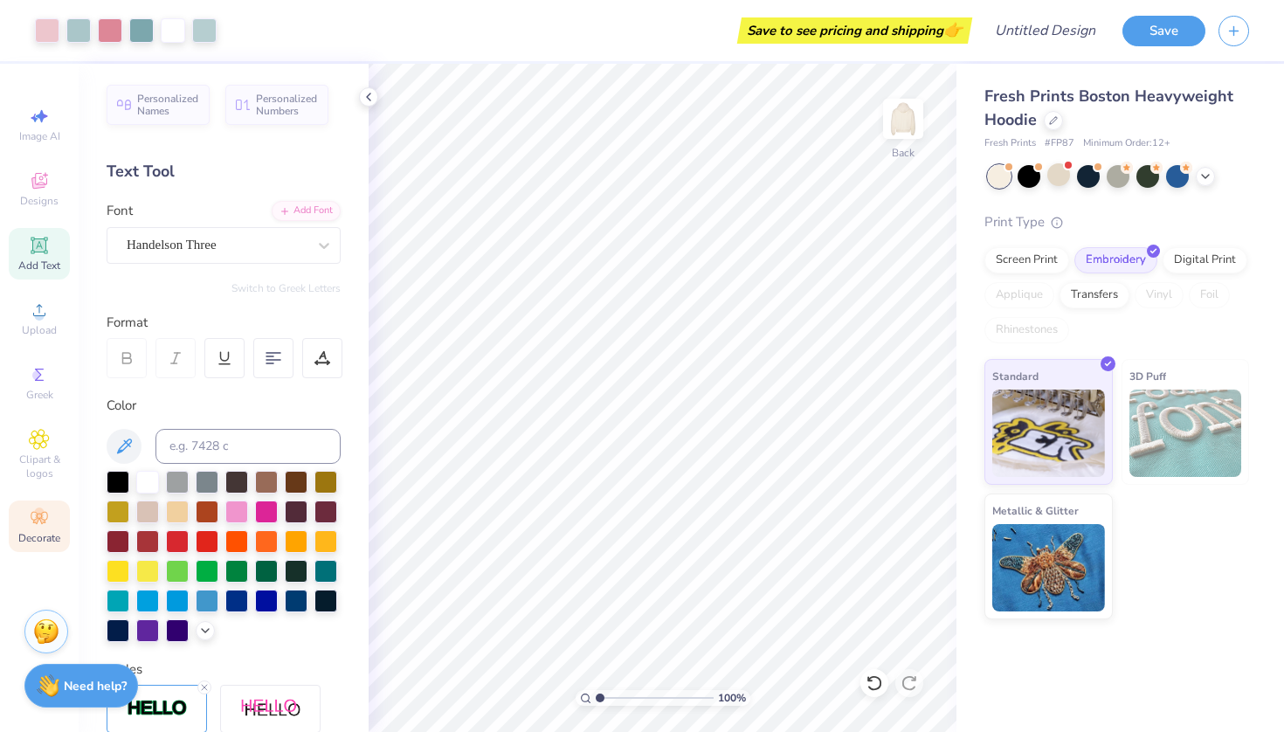
click at [33, 515] on icon at bounding box center [39, 518] width 21 height 21
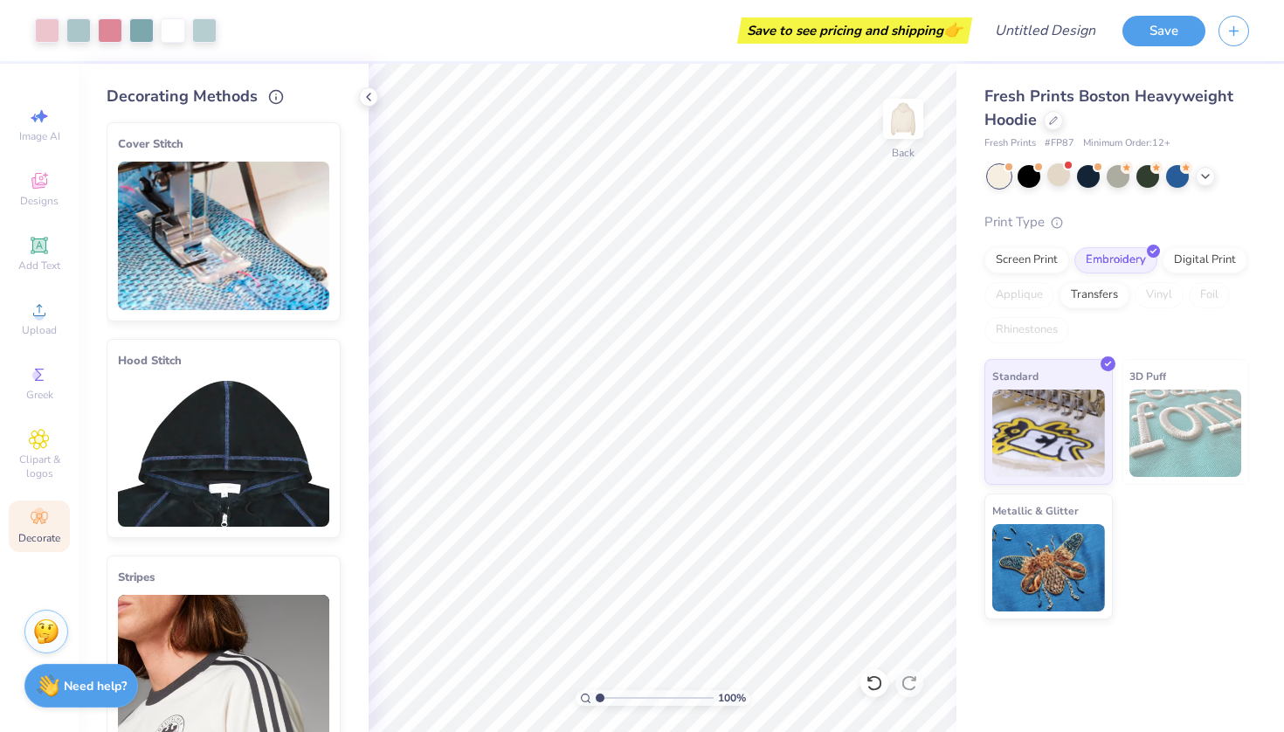
click at [222, 441] on img at bounding box center [223, 452] width 211 height 149
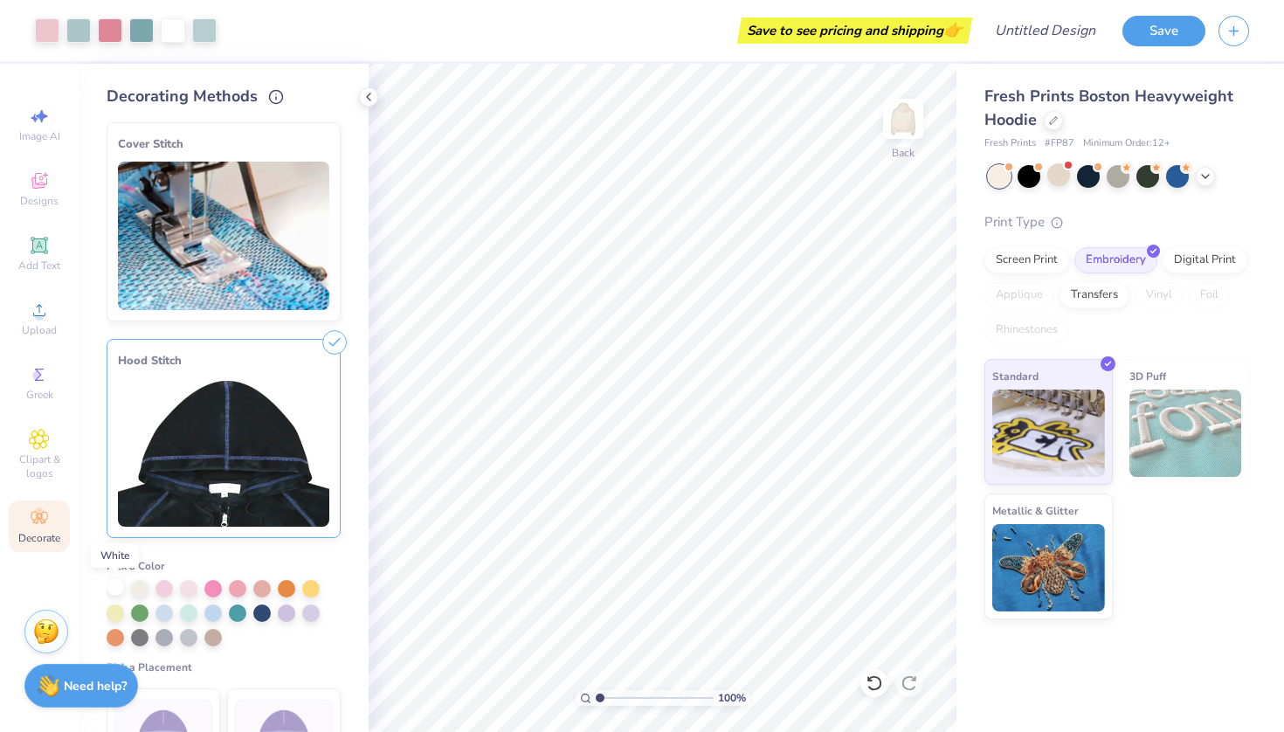
click at [121, 588] on div at bounding box center [115, 586] width 17 height 17
click at [140, 590] on div at bounding box center [139, 586] width 17 height 17
click at [118, 594] on div at bounding box center [115, 586] width 17 height 17
click at [249, 197] on img at bounding box center [223, 236] width 211 height 149
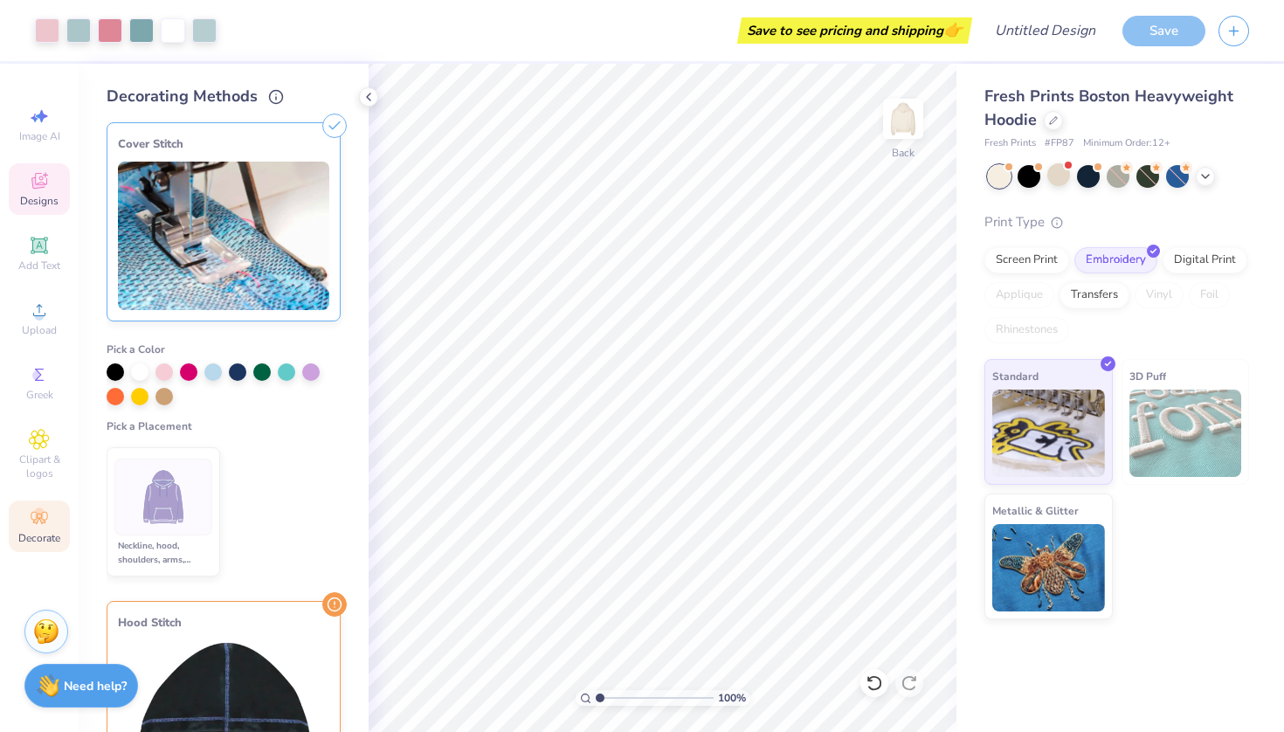
click at [27, 183] on div "Designs" at bounding box center [39, 189] width 61 height 52
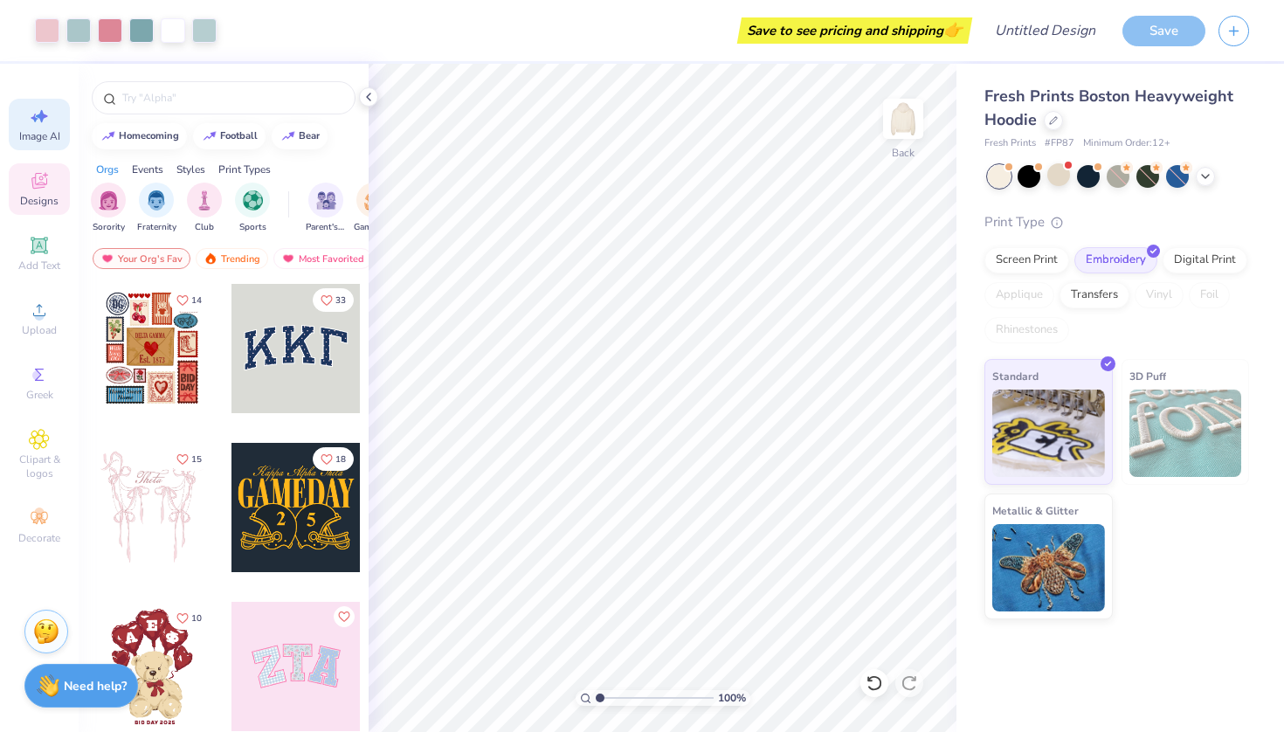
click at [38, 128] on div "Image AI" at bounding box center [39, 125] width 61 height 52
select select "4"
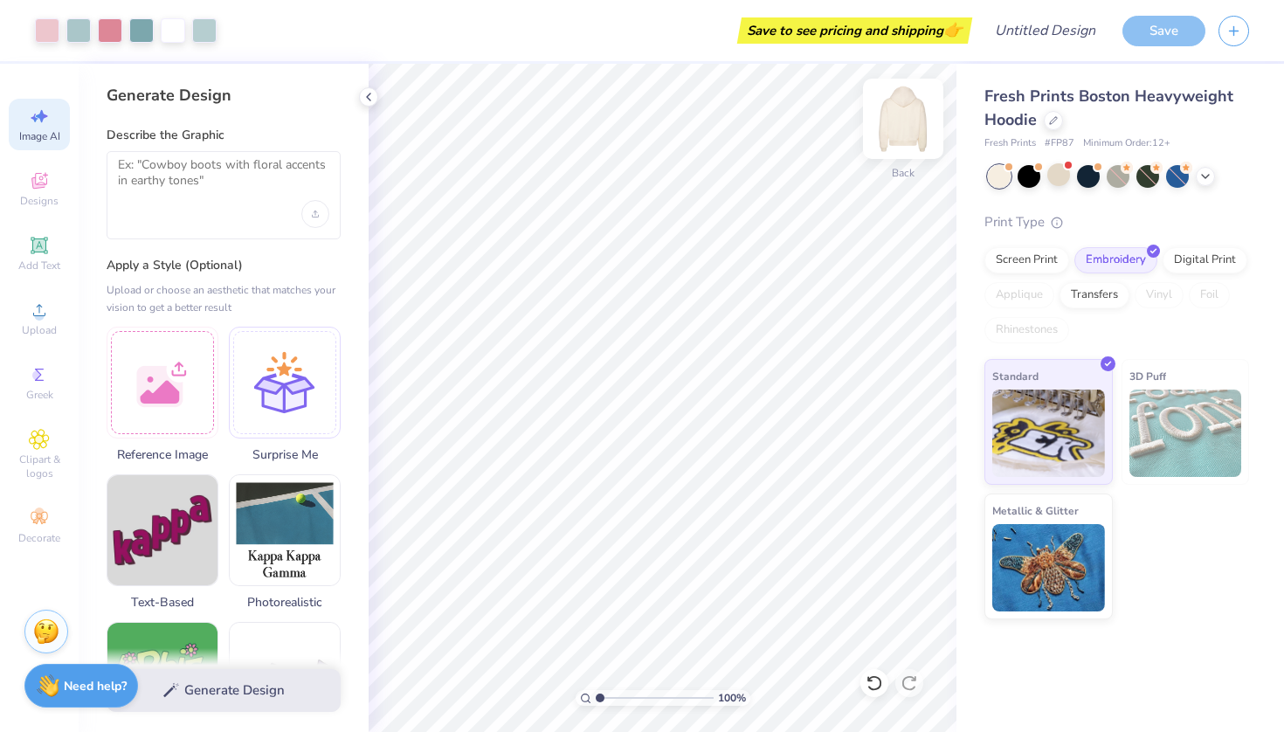
click at [902, 107] on img at bounding box center [903, 119] width 70 height 70
